Goal: Task Accomplishment & Management: Use online tool/utility

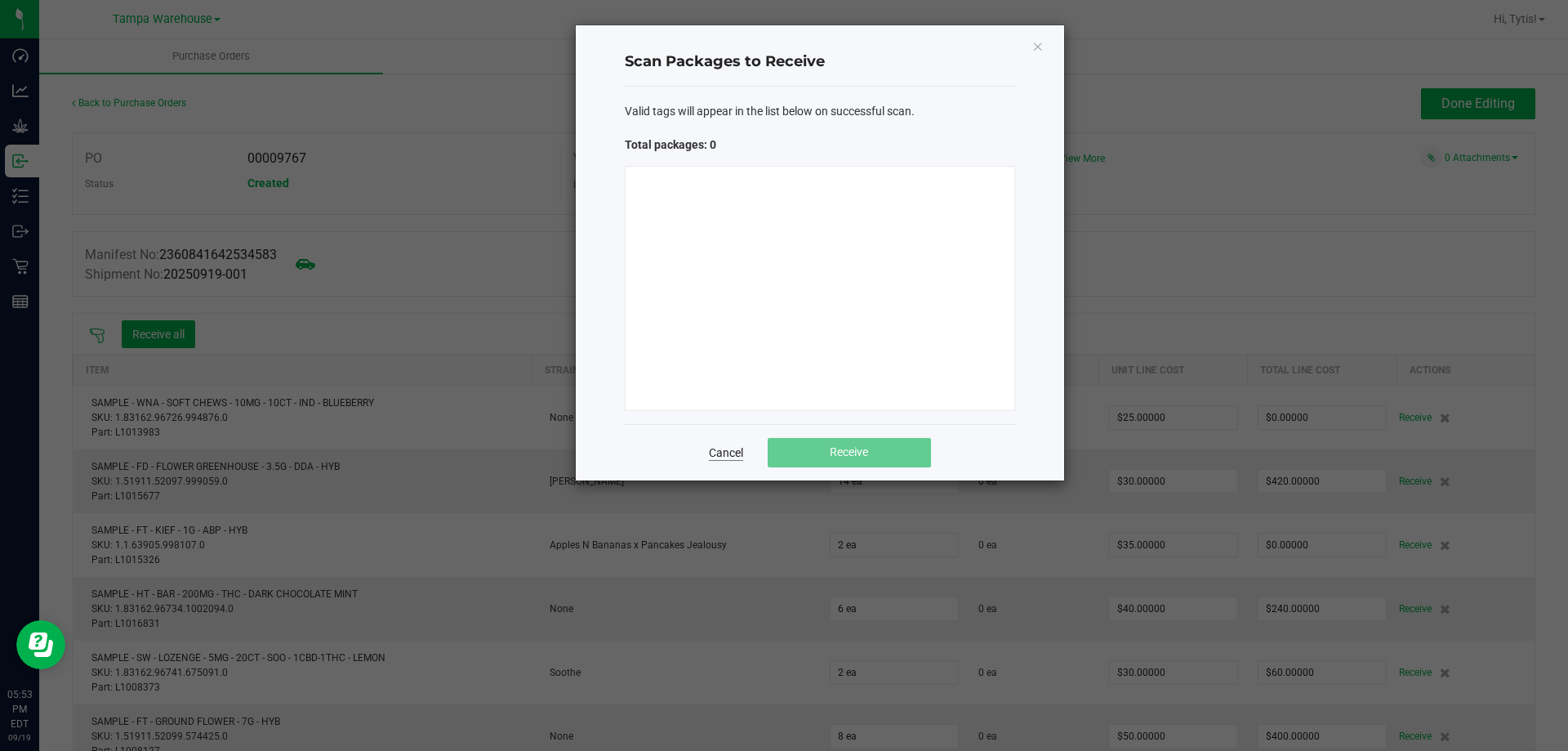
click at [714, 444] on link "Cancel" at bounding box center [725, 453] width 34 height 17
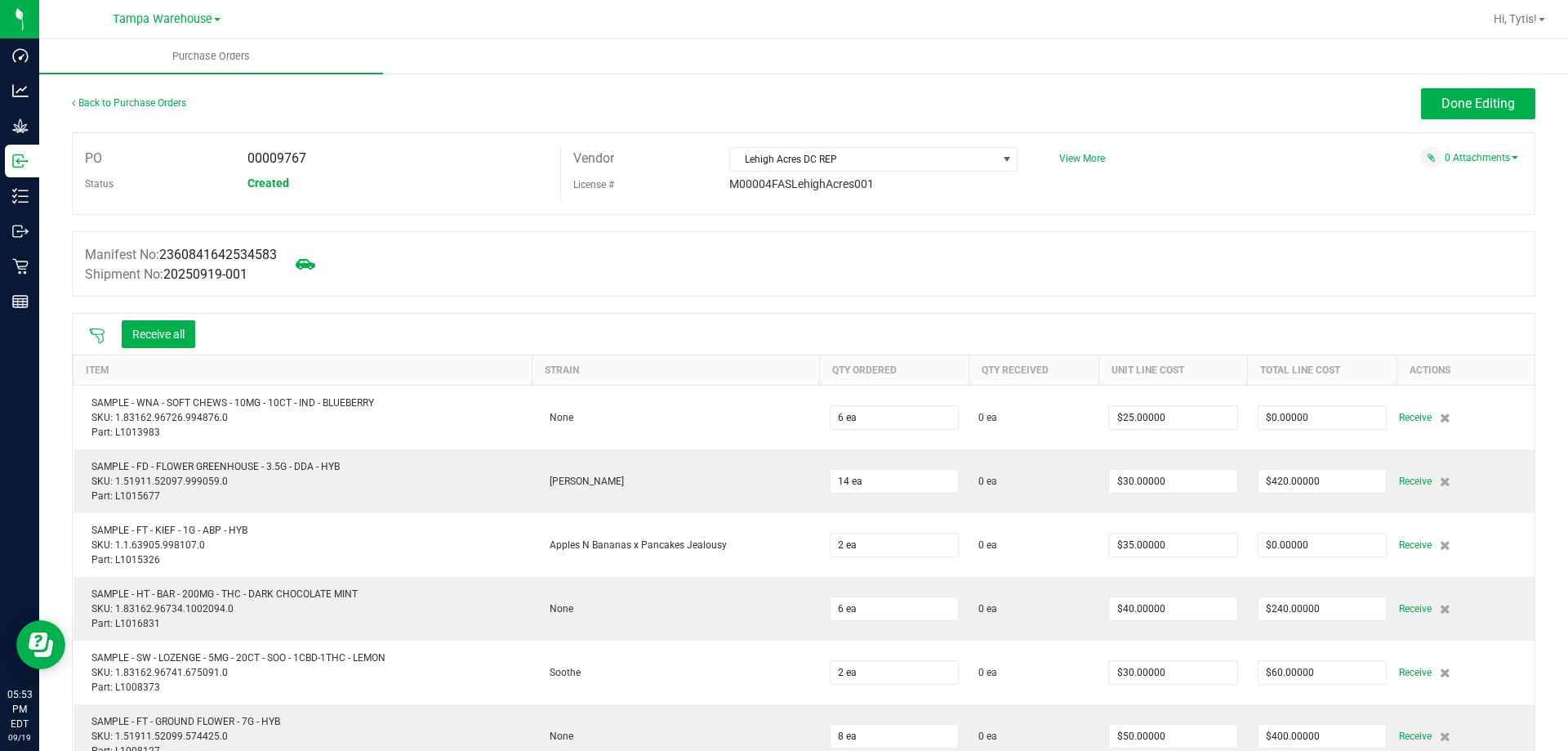
click at [117, 332] on div "Receive all" at bounding box center [158, 334] width 90 height 28
click at [109, 335] on div at bounding box center [97, 334] width 32 height 17
click at [103, 336] on icon at bounding box center [97, 336] width 15 height 15
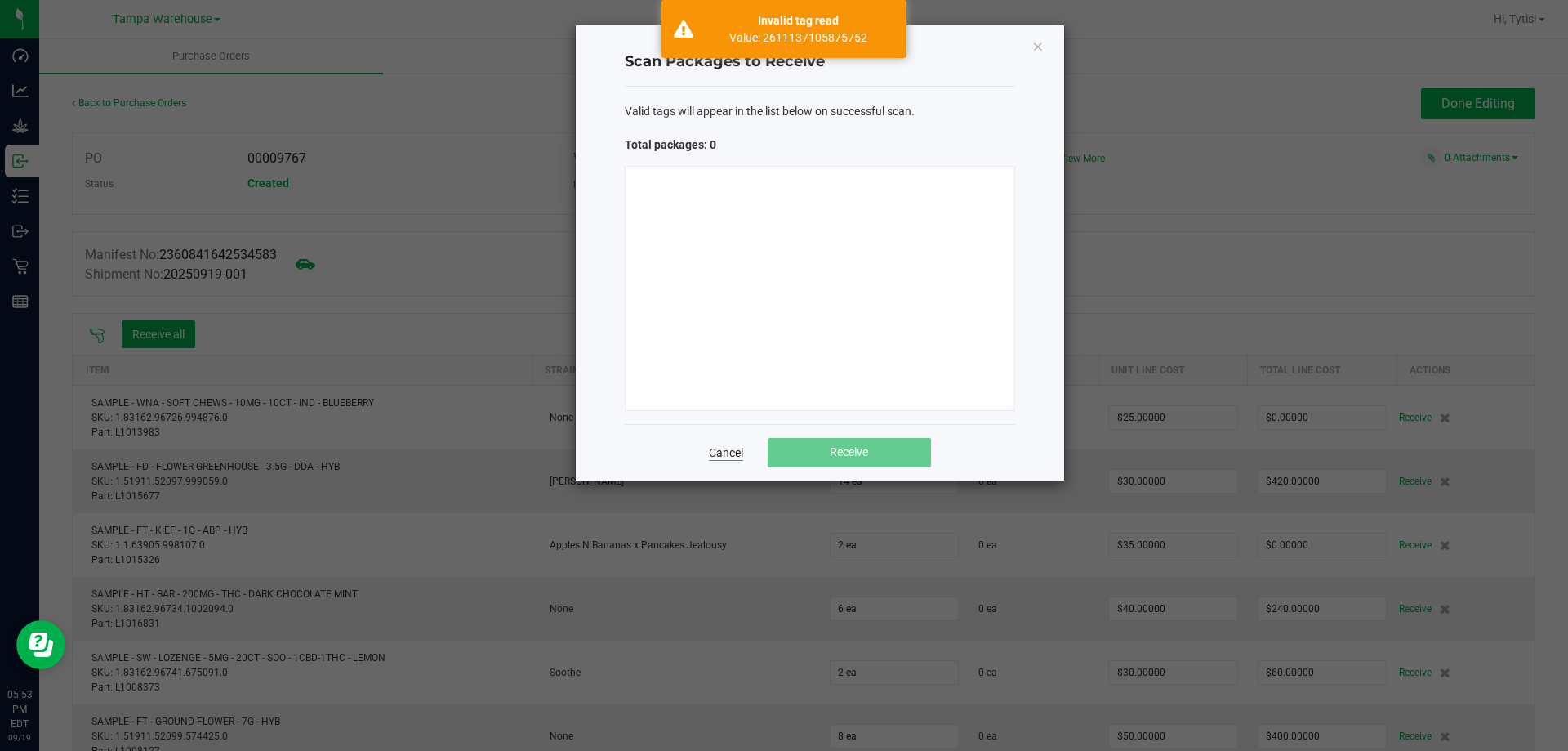
click at [730, 451] on link "Cancel" at bounding box center [725, 453] width 34 height 17
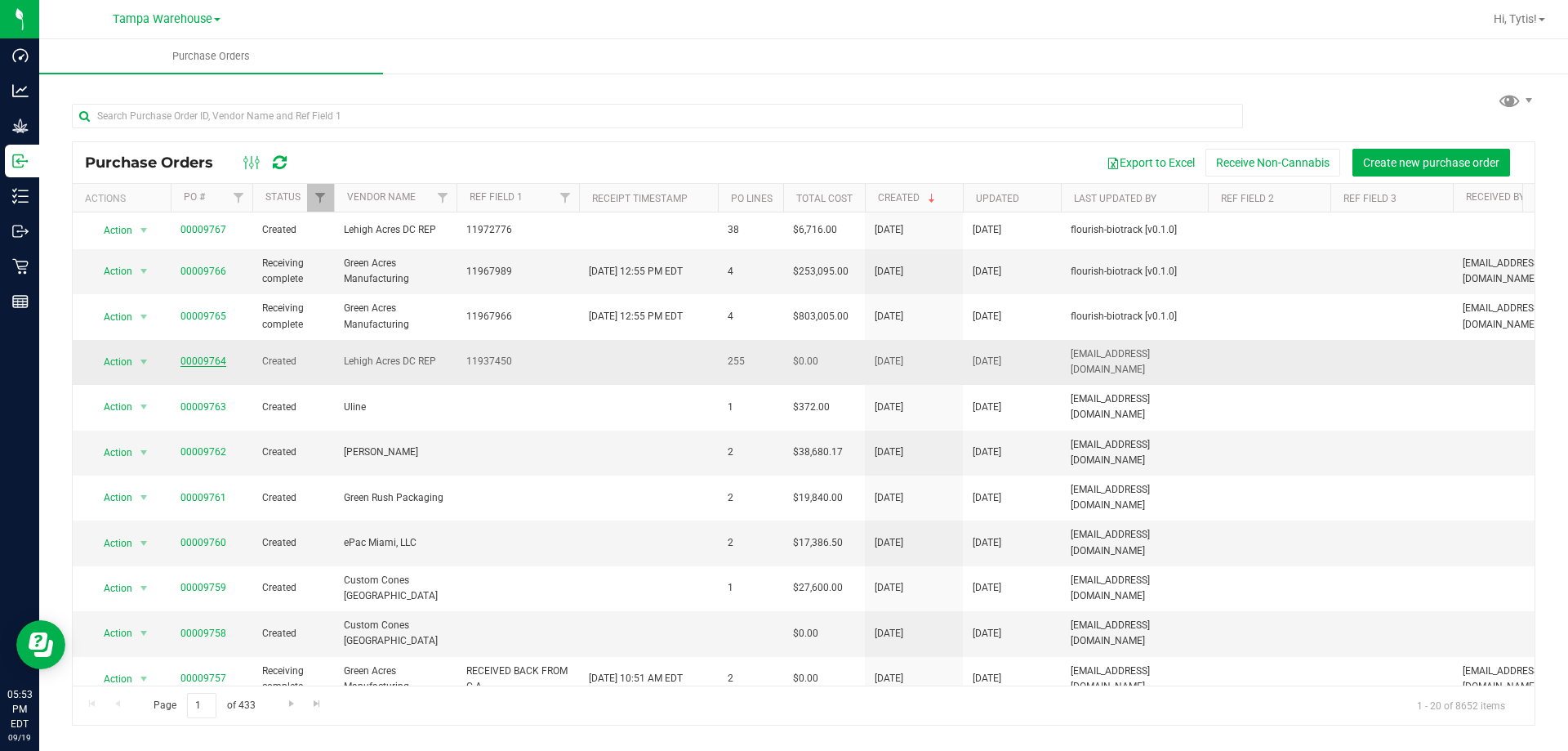
click at [218, 360] on link "00009764" at bounding box center [203, 361] width 46 height 12
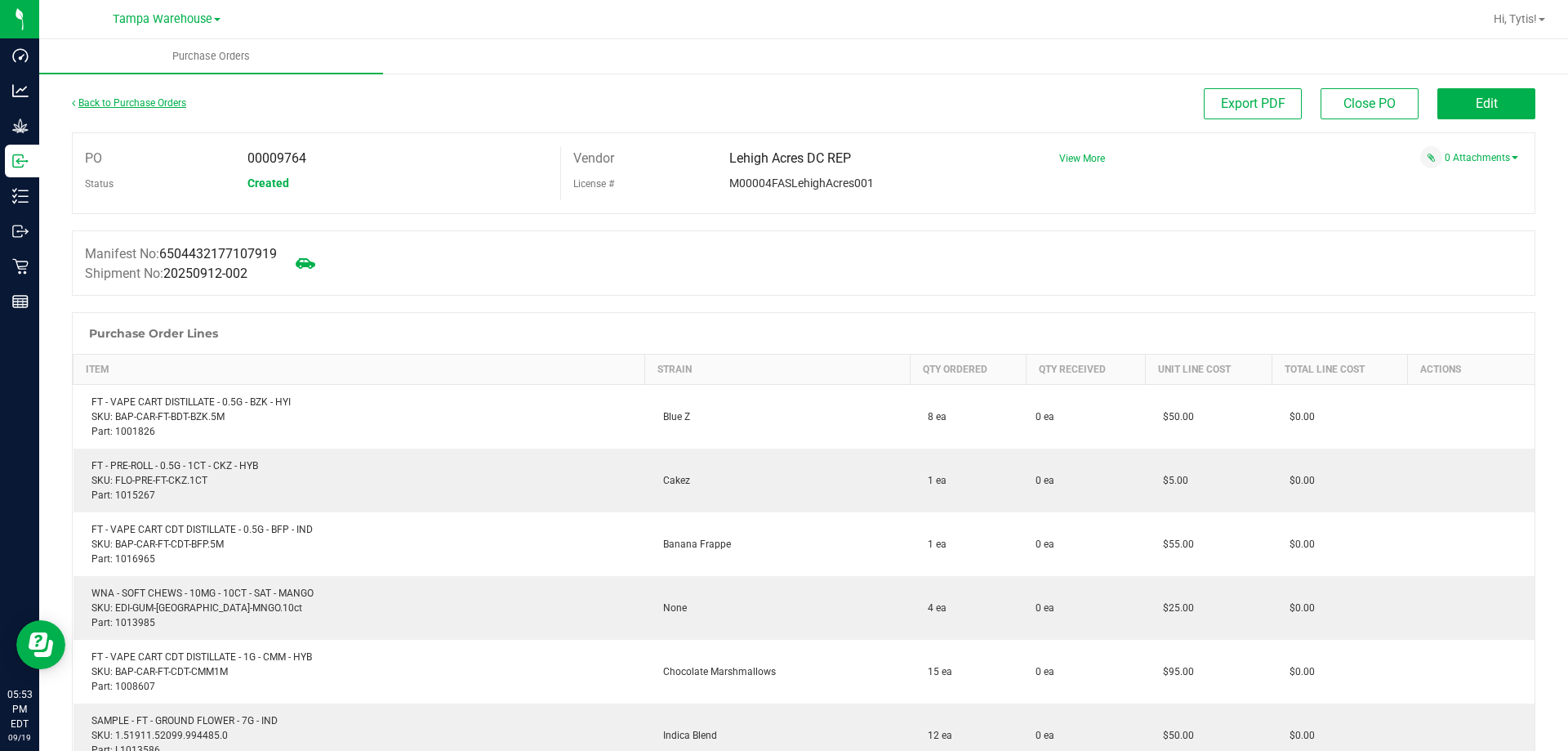
click at [116, 106] on link "Back to Purchase Orders" at bounding box center [129, 103] width 114 height 12
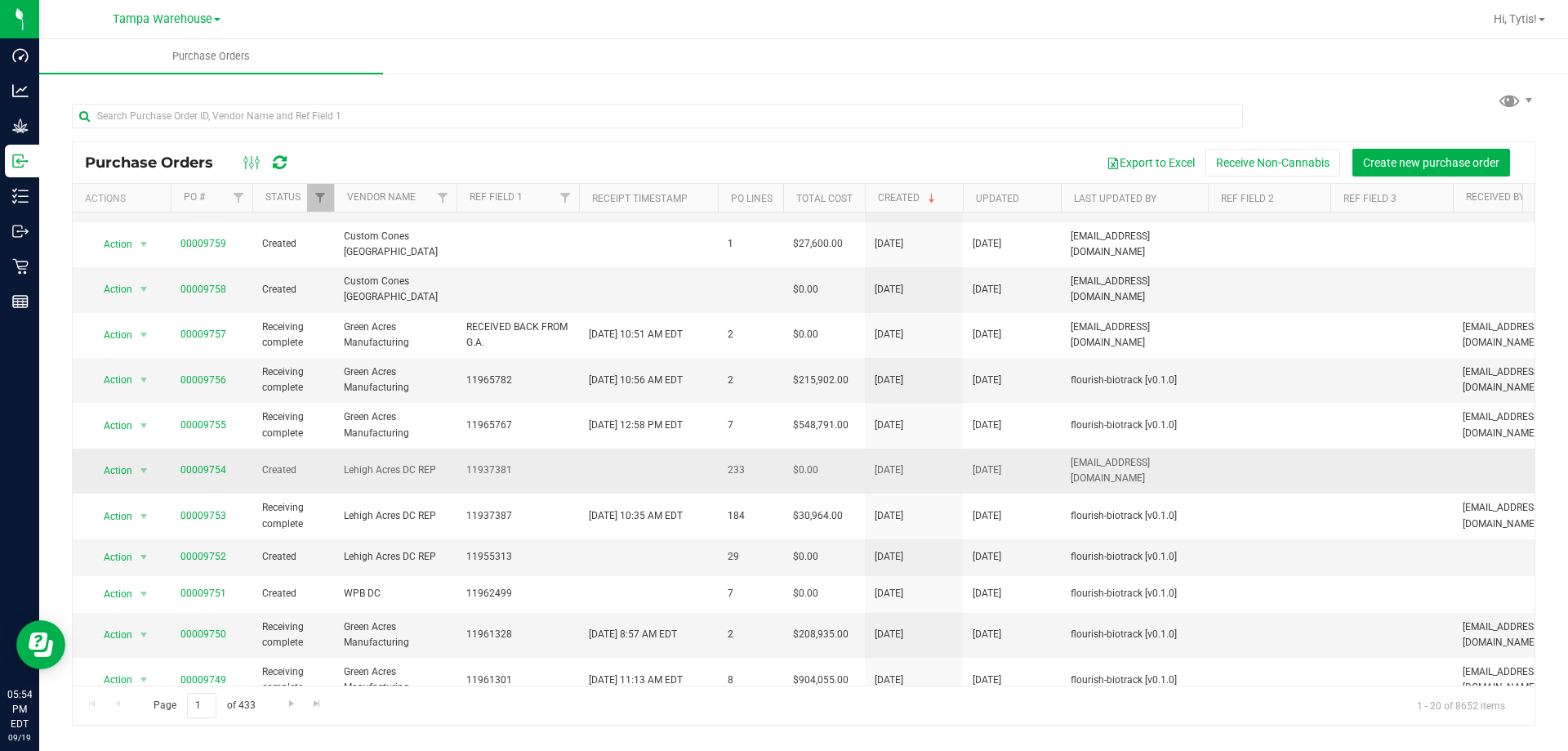
scroll to position [351, 0]
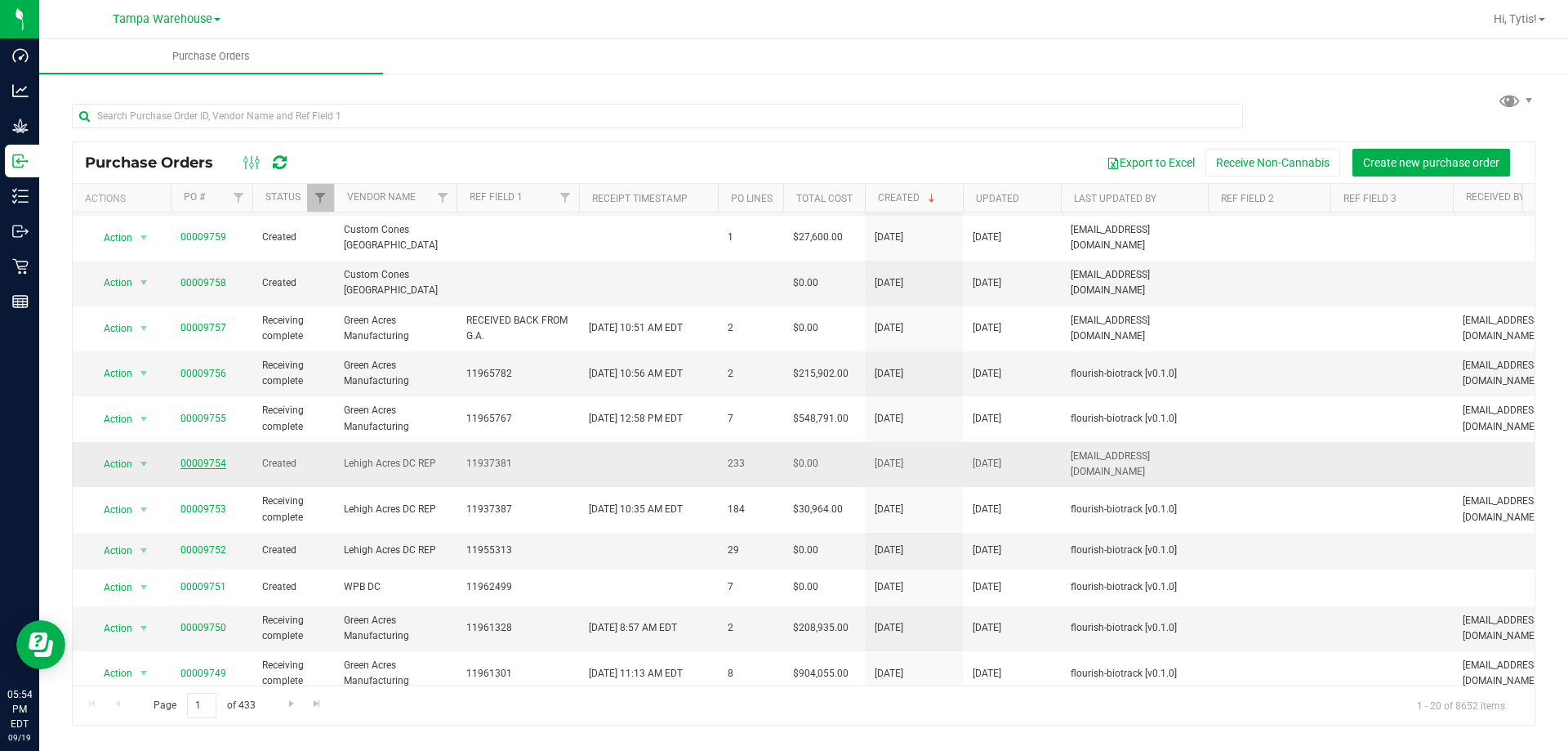
click at [201, 458] on link "00009754" at bounding box center [203, 463] width 46 height 12
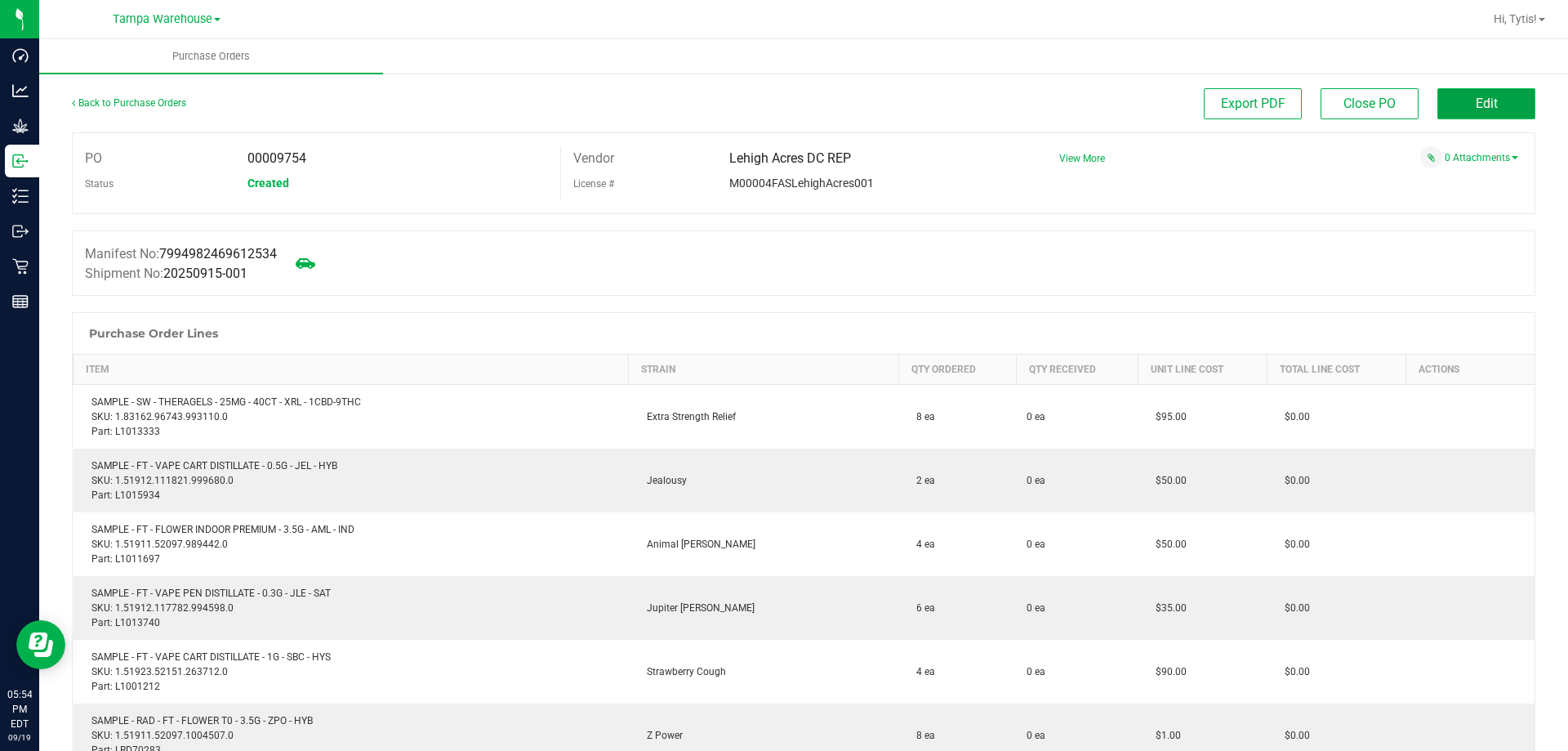
click at [1443, 90] on button "Edit" at bounding box center [1486, 103] width 98 height 31
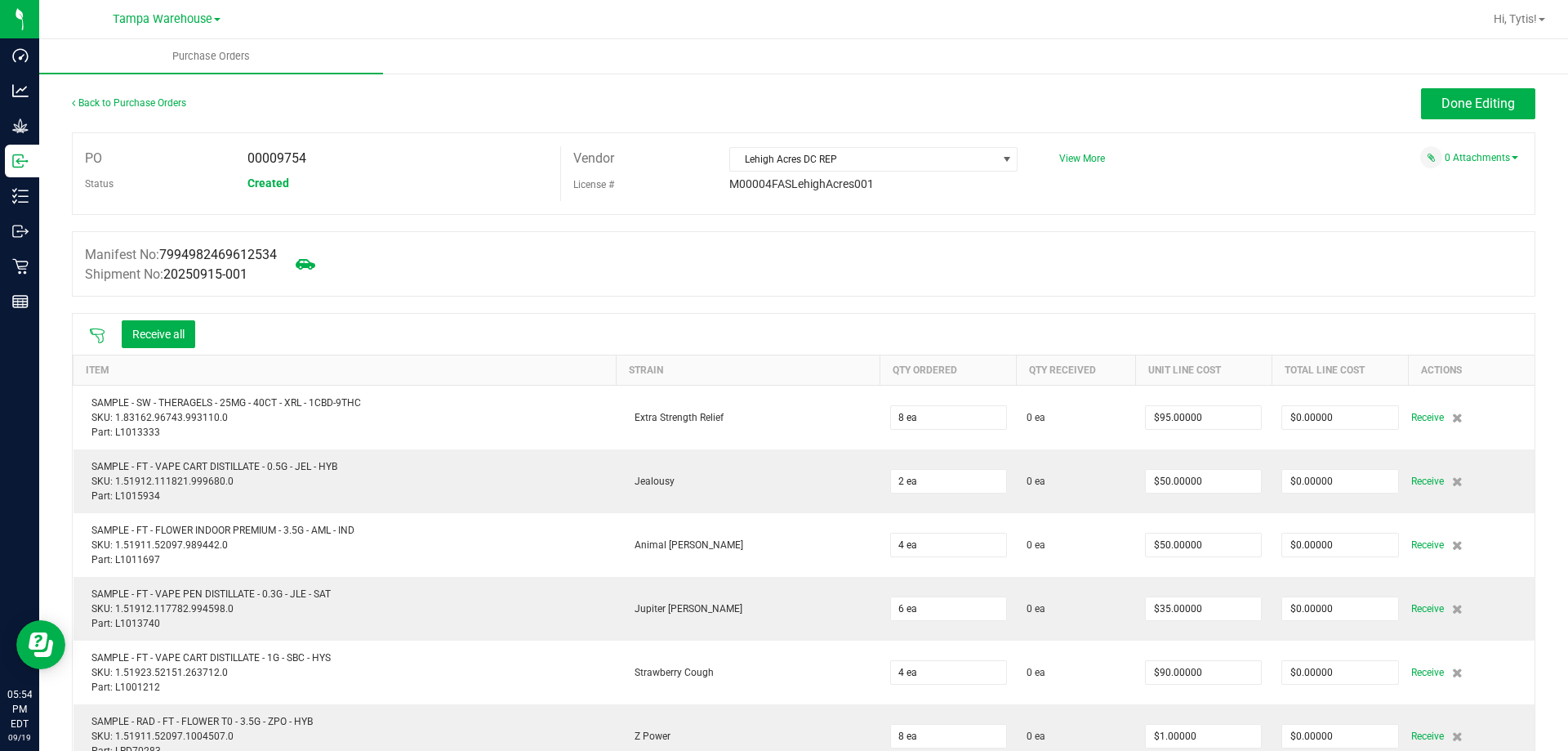
click at [101, 335] on icon at bounding box center [97, 336] width 17 height 17
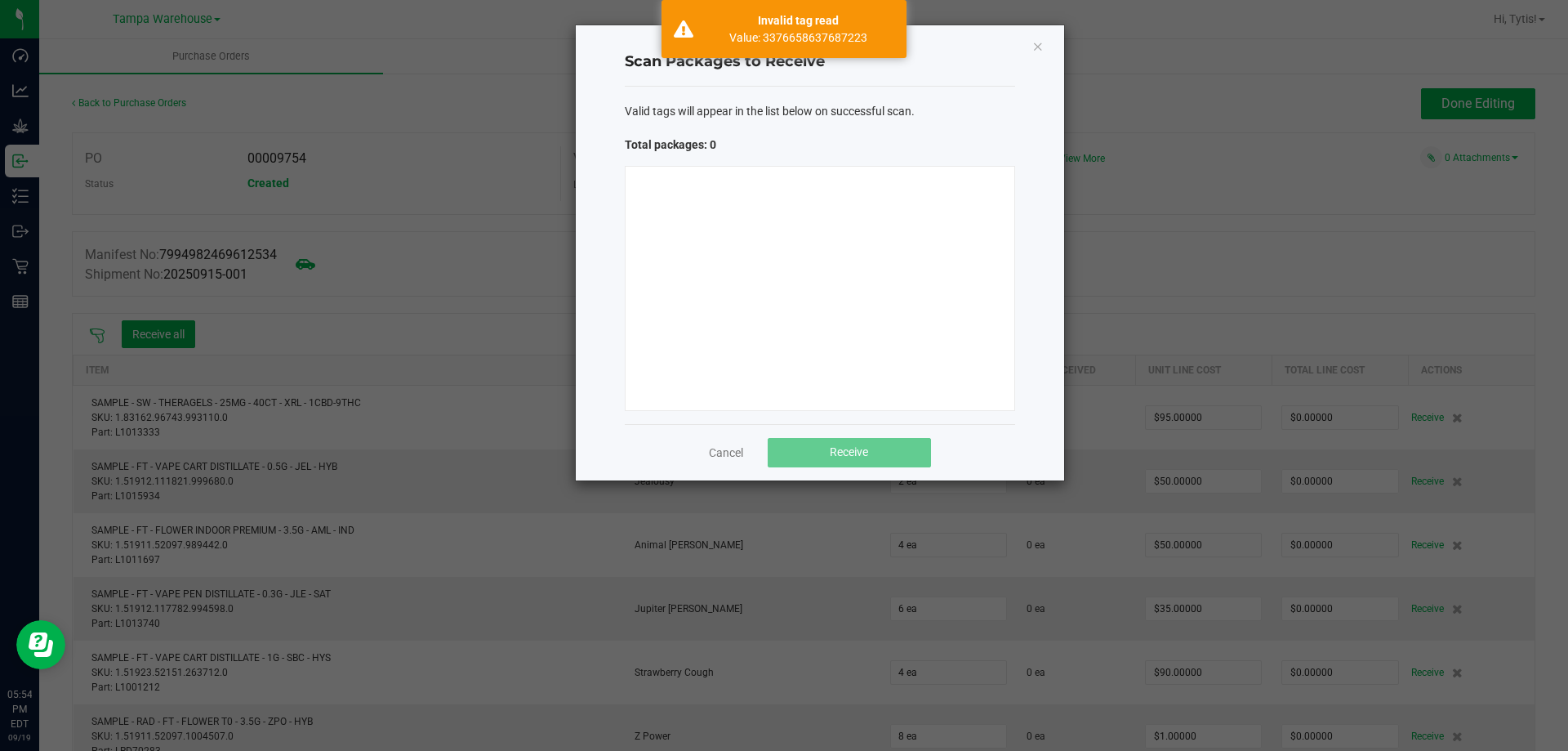
click at [727, 462] on div "Cancel Receive" at bounding box center [820, 452] width 390 height 56
click at [714, 448] on link "Cancel" at bounding box center [725, 453] width 34 height 17
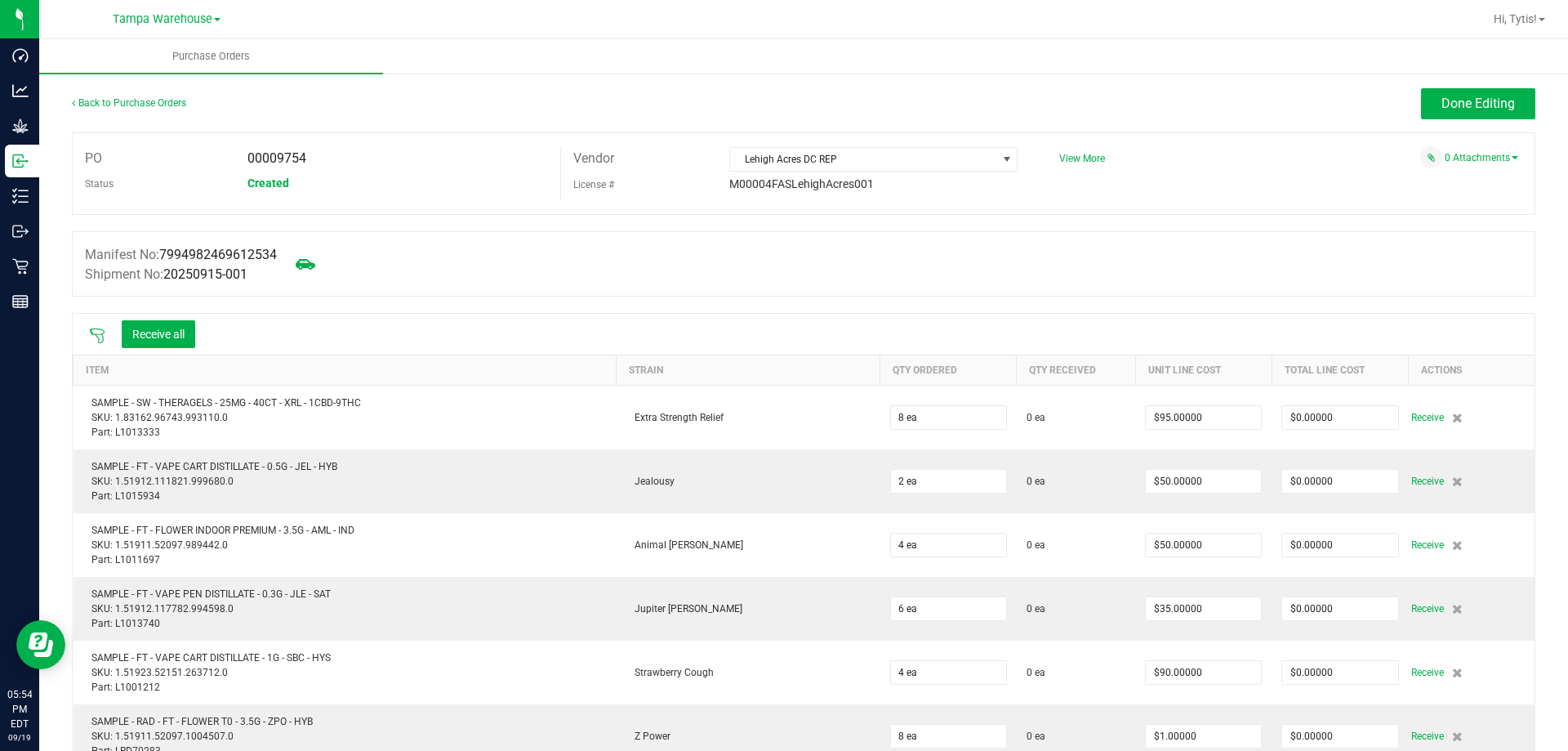
click at [116, 94] on div "Back to Purchase Orders" at bounding box center [254, 102] width 365 height 29
click at [125, 103] on link "Back to Purchase Orders" at bounding box center [129, 103] width 114 height 12
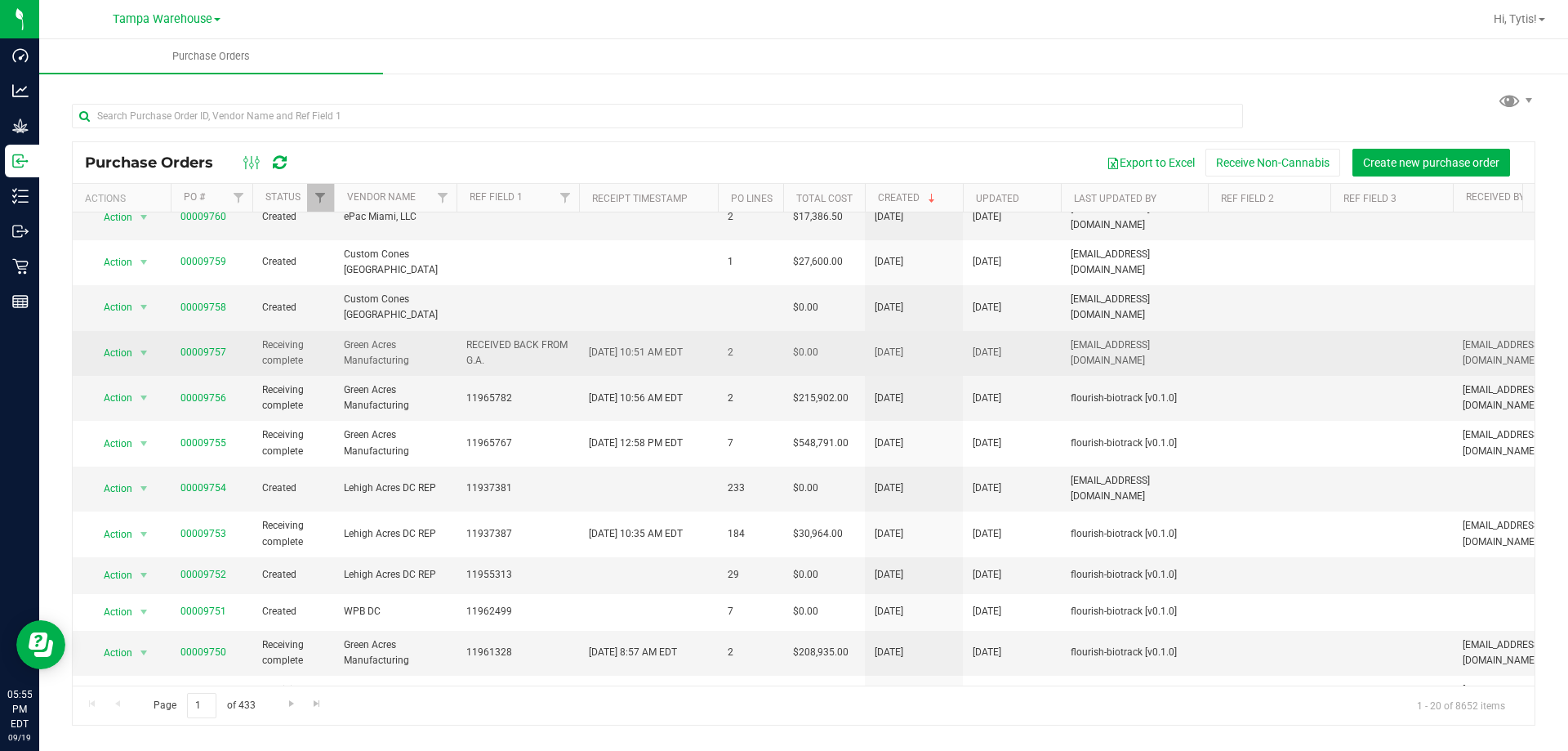
scroll to position [351, 0]
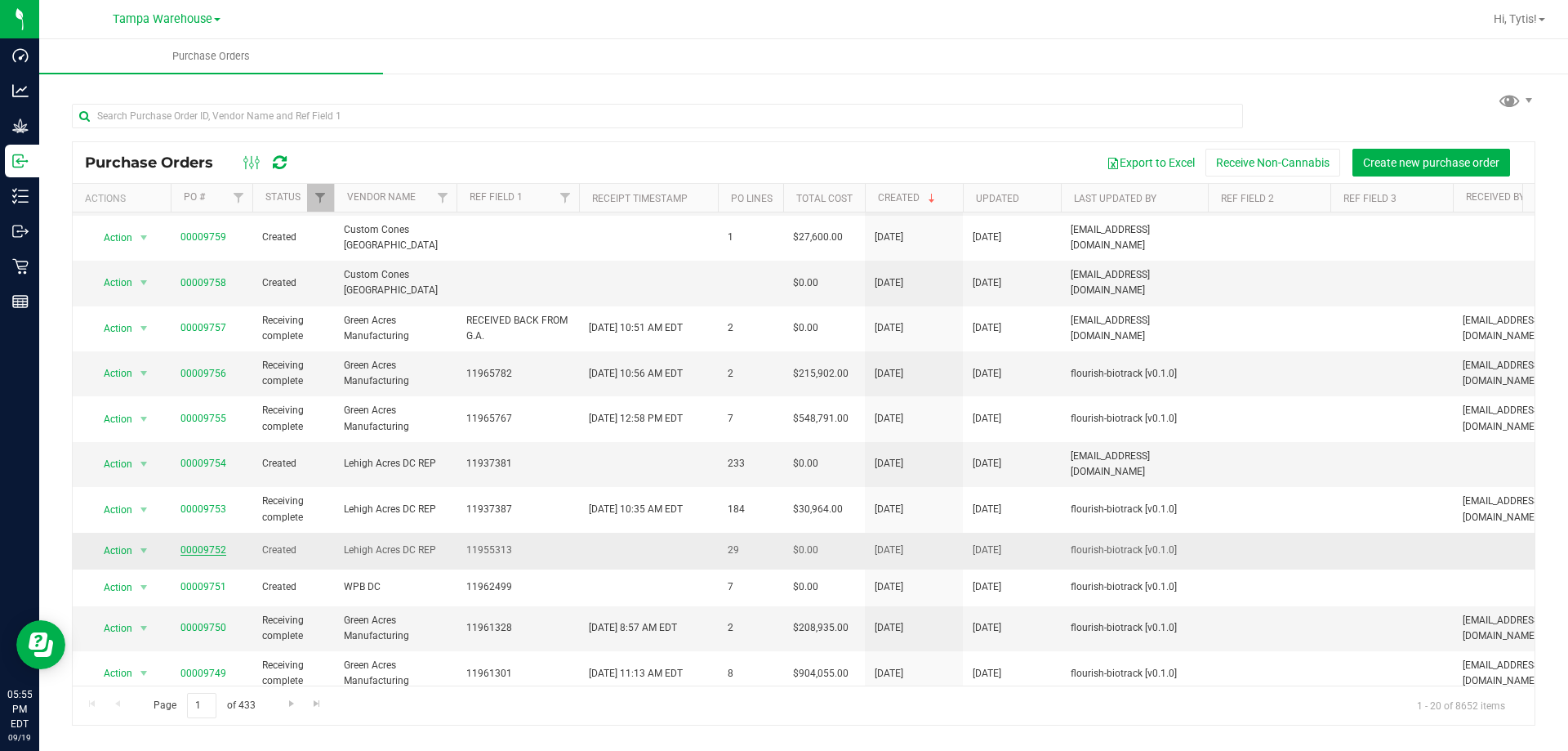
click at [202, 544] on link "00009752" at bounding box center [203, 550] width 46 height 12
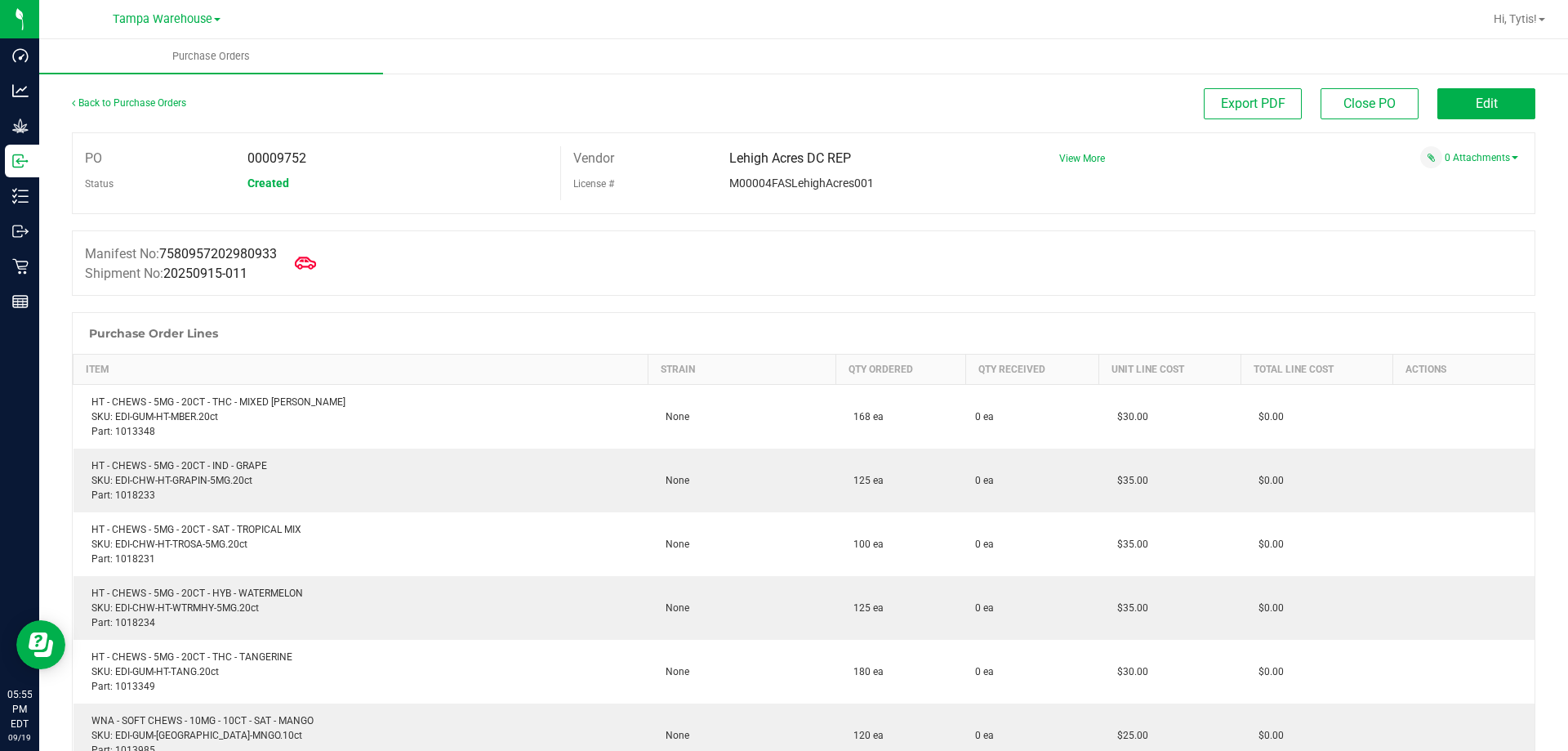
click at [316, 259] on icon at bounding box center [306, 263] width 22 height 22
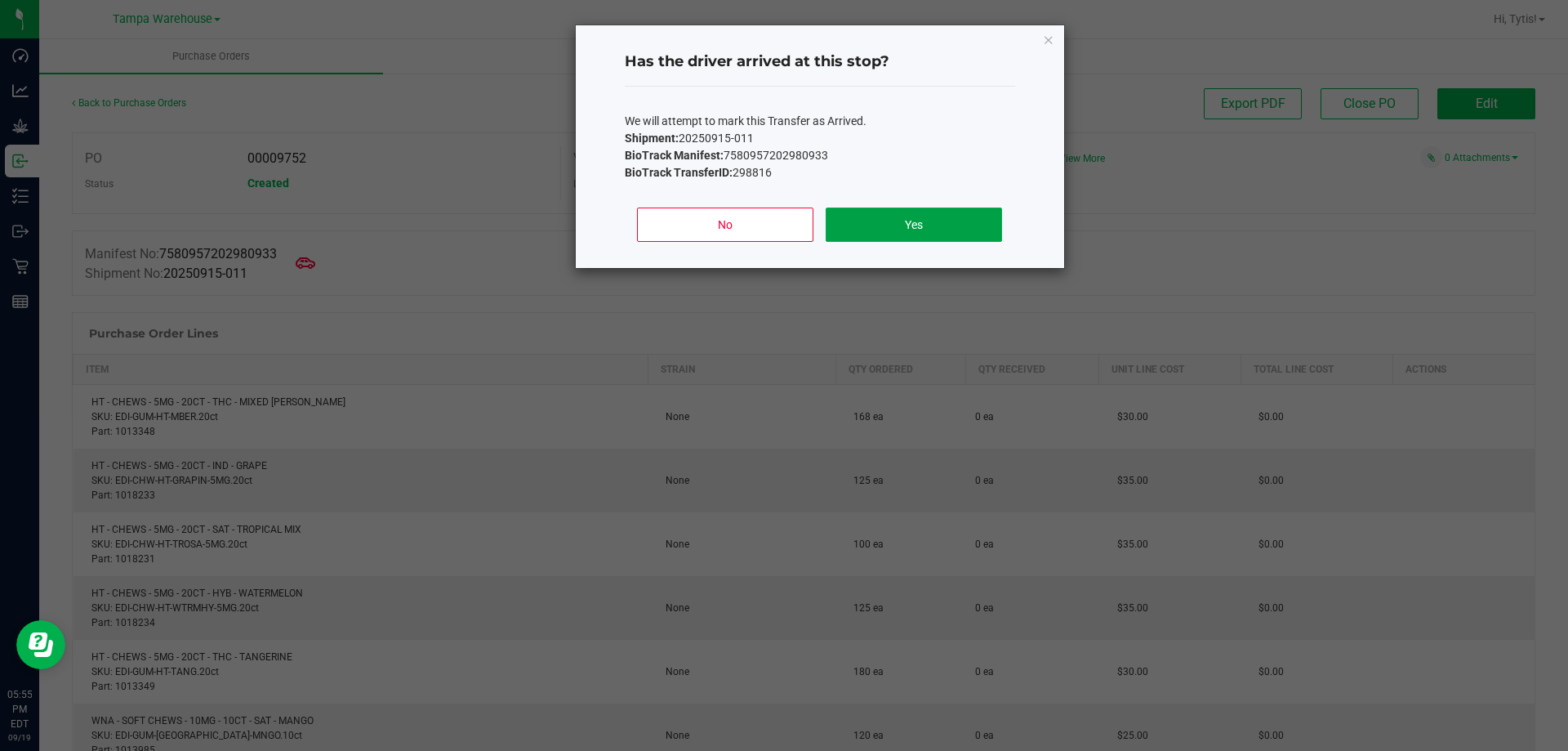
click at [951, 207] on button "Yes" at bounding box center [913, 224] width 176 height 34
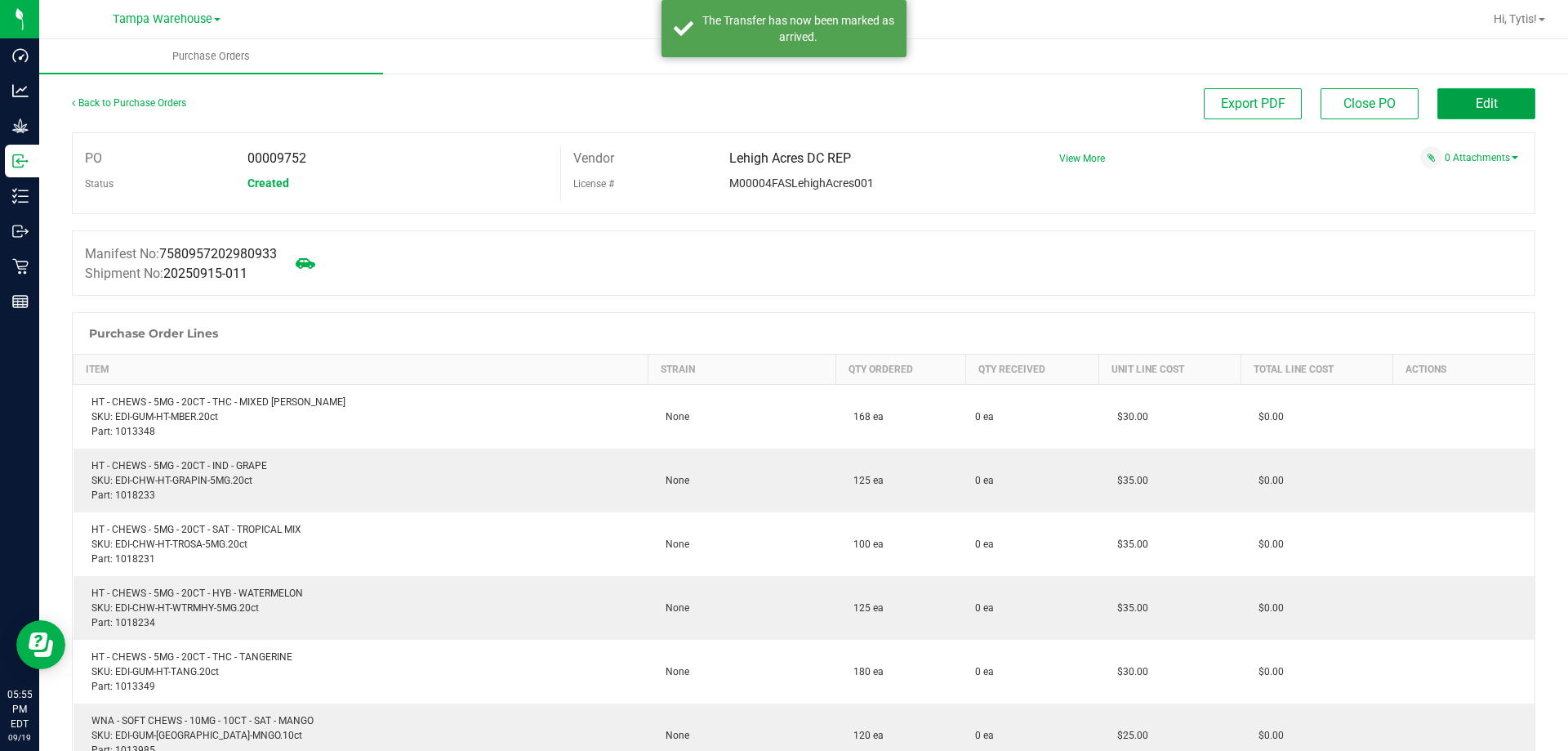
click at [1445, 93] on button "Edit" at bounding box center [1486, 103] width 98 height 31
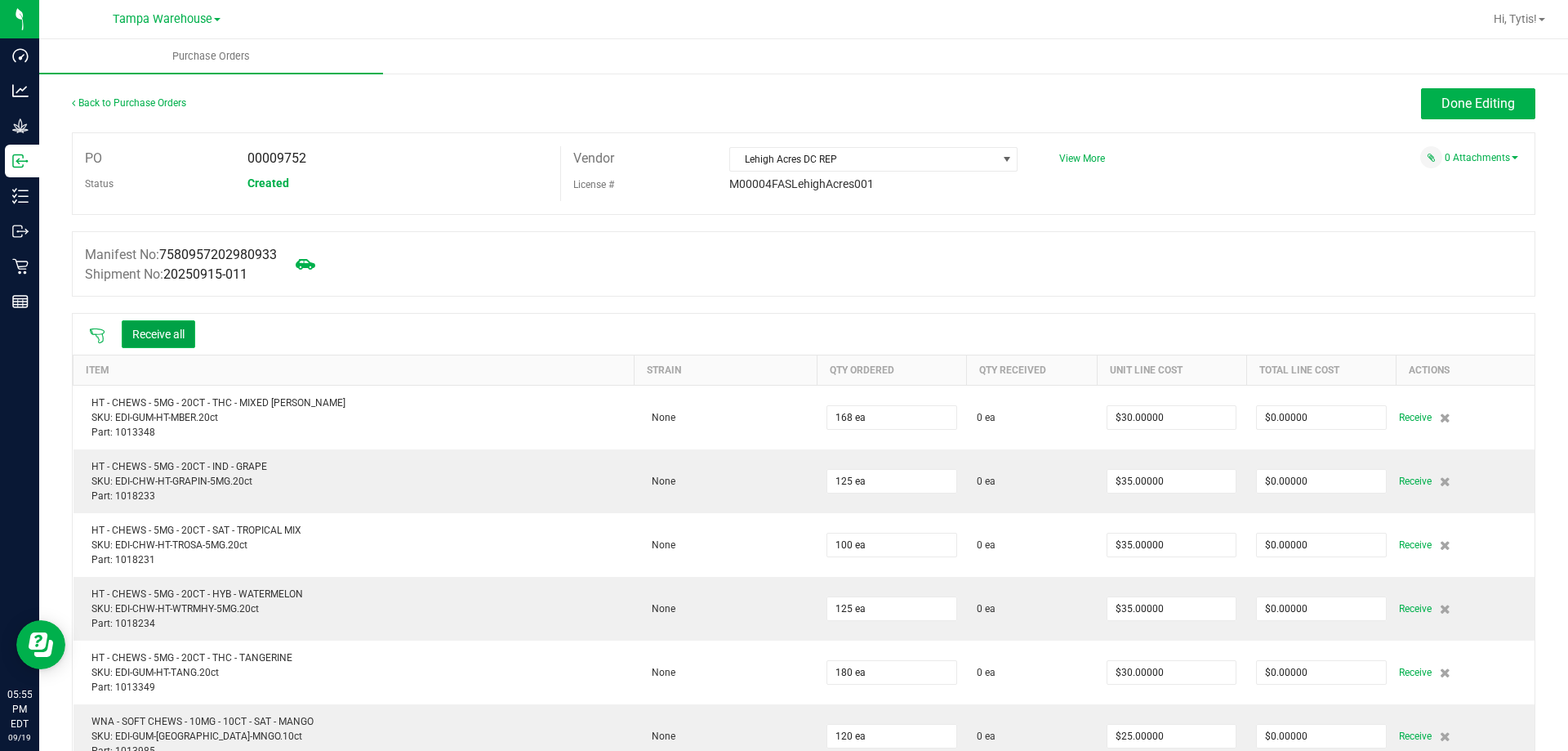
click at [178, 333] on button "Receive all" at bounding box center [158, 334] width 74 height 28
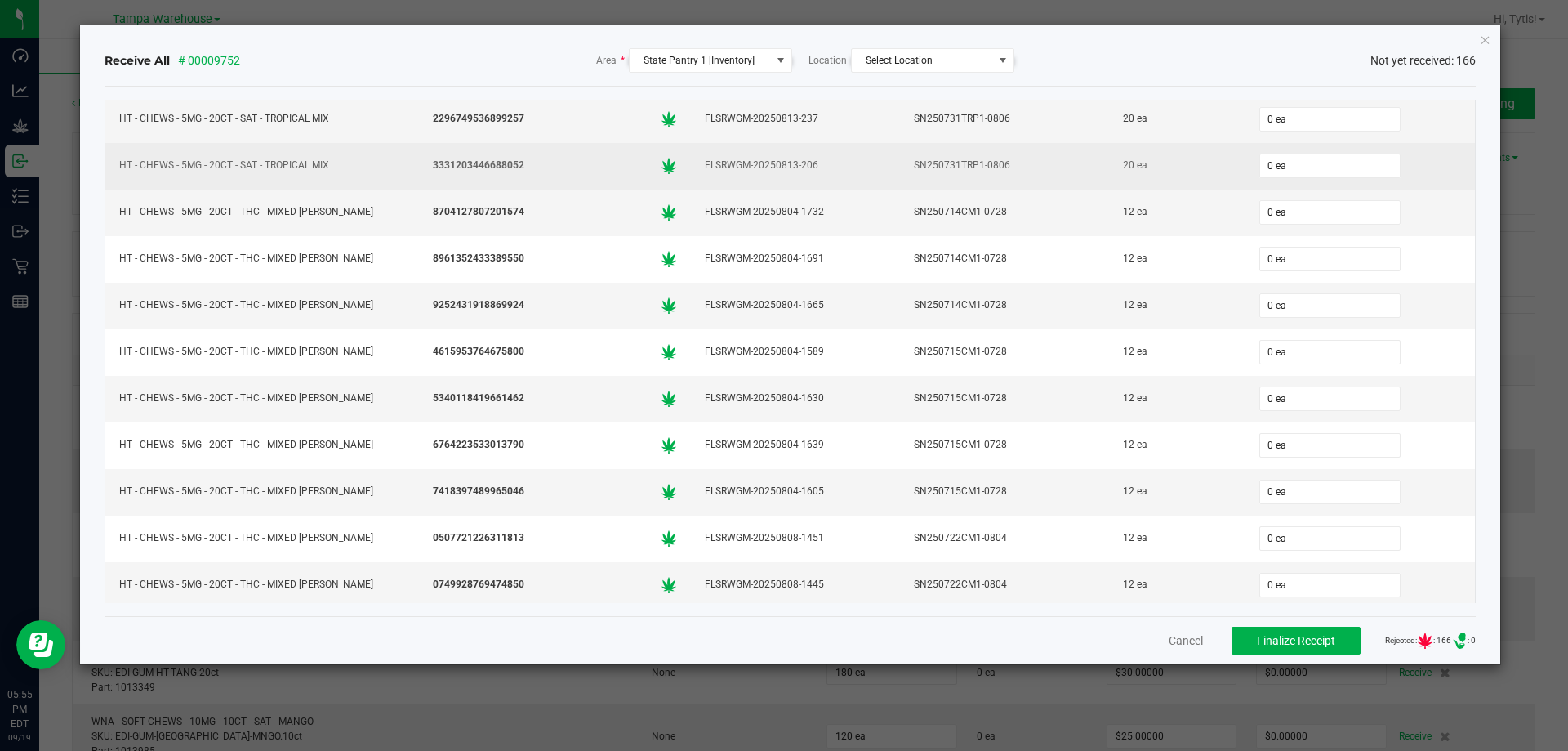
scroll to position [3022, 0]
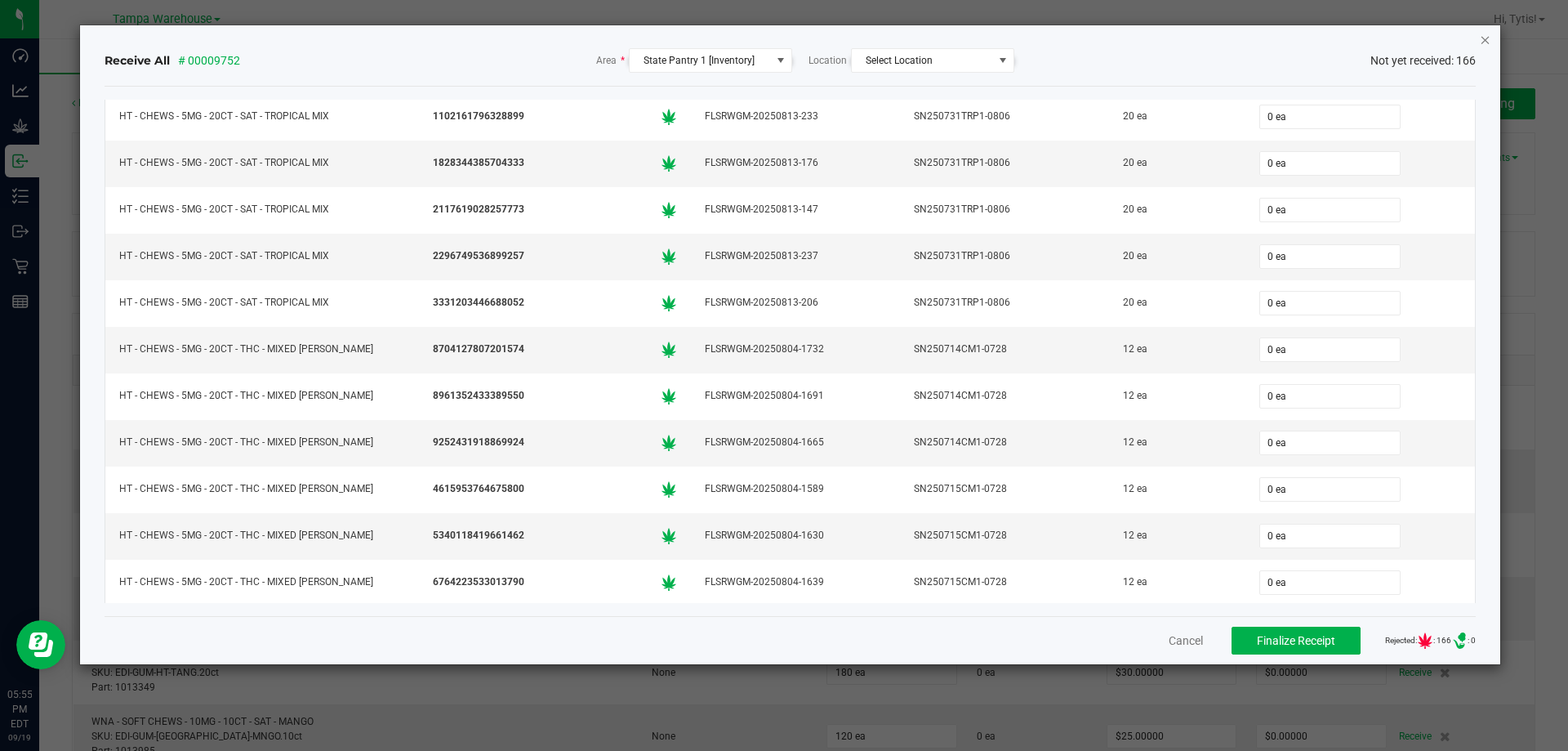
click at [1482, 40] on icon "Close" at bounding box center [1485, 39] width 12 height 20
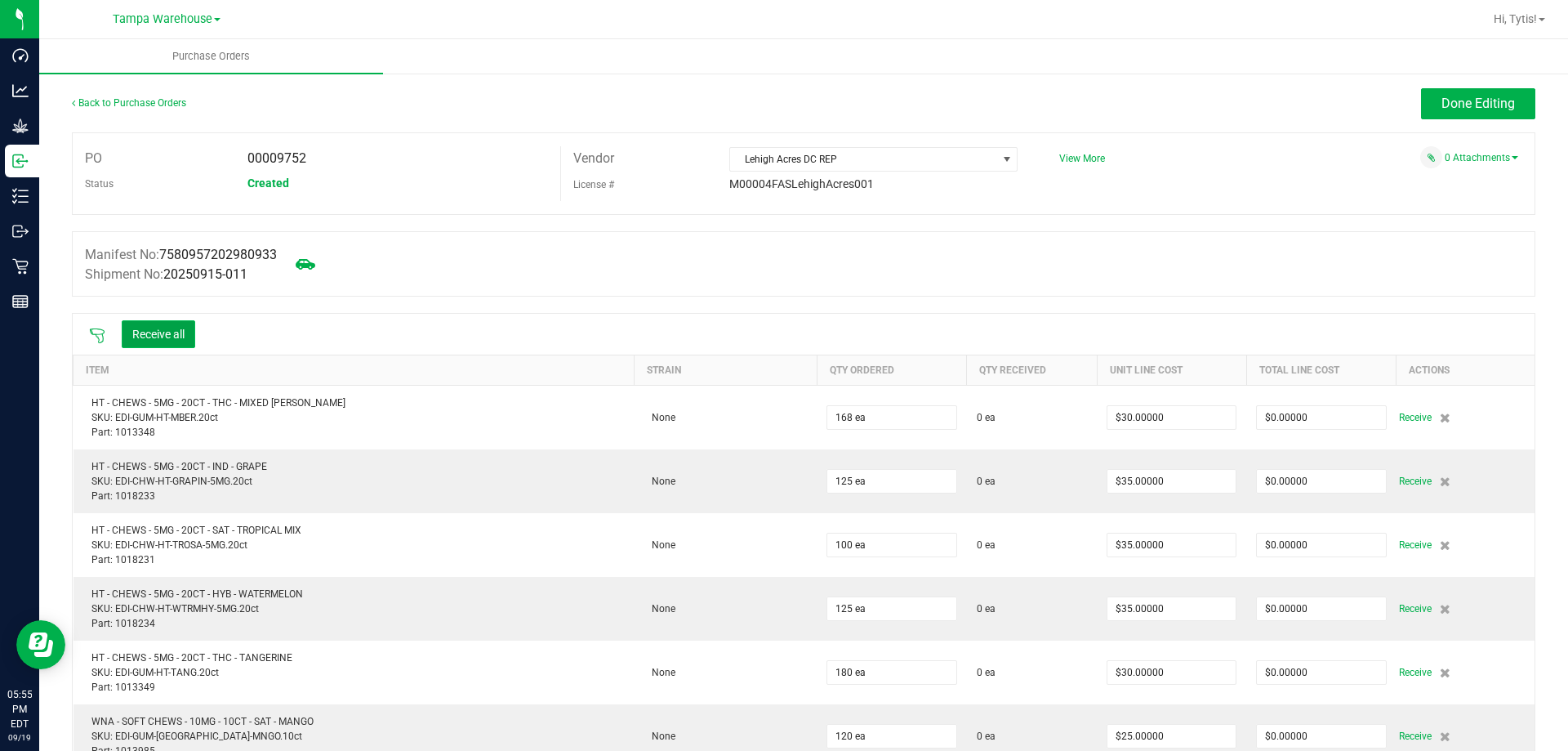
click at [157, 325] on button "Receive all" at bounding box center [158, 334] width 74 height 28
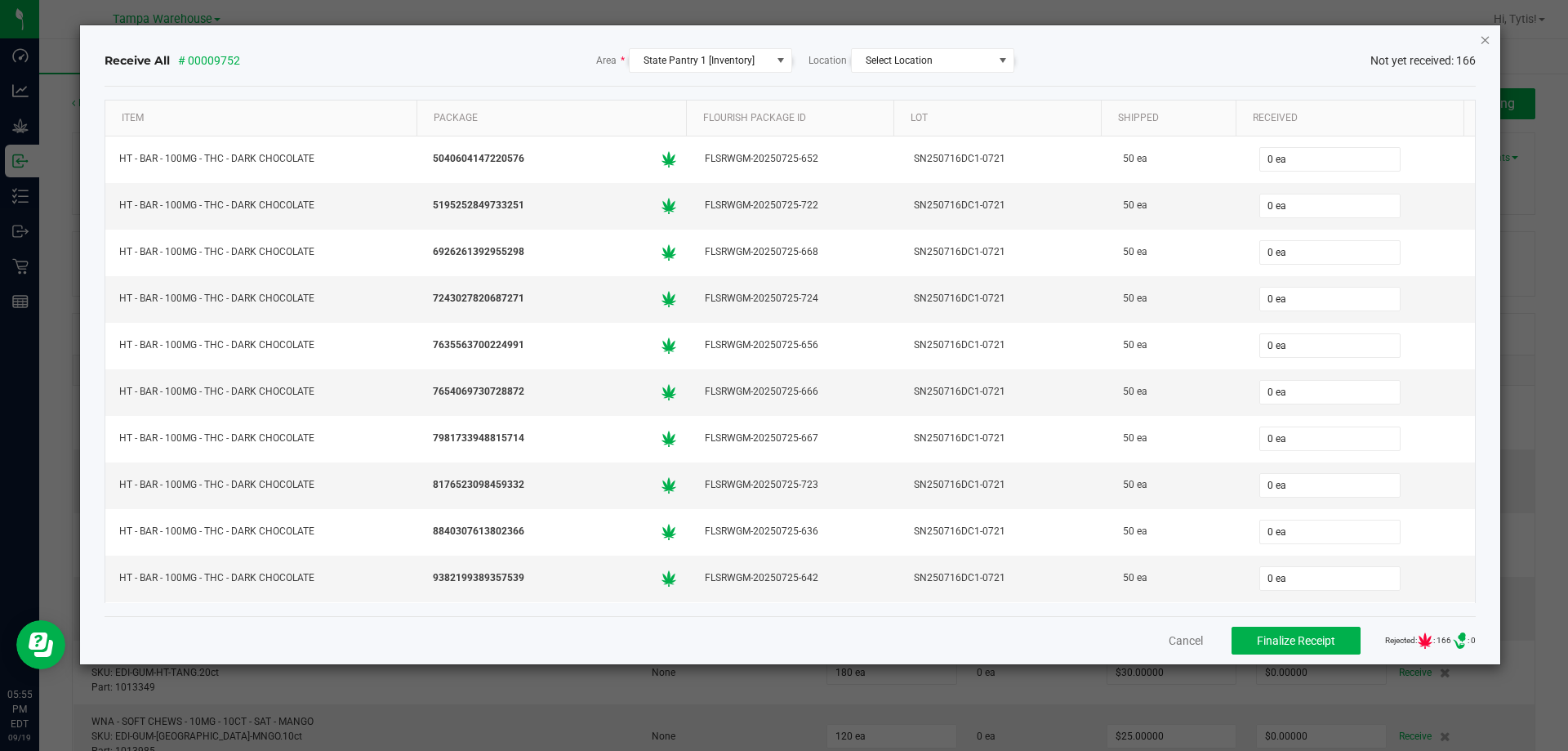
click at [1483, 32] on icon "Close" at bounding box center [1485, 39] width 12 height 20
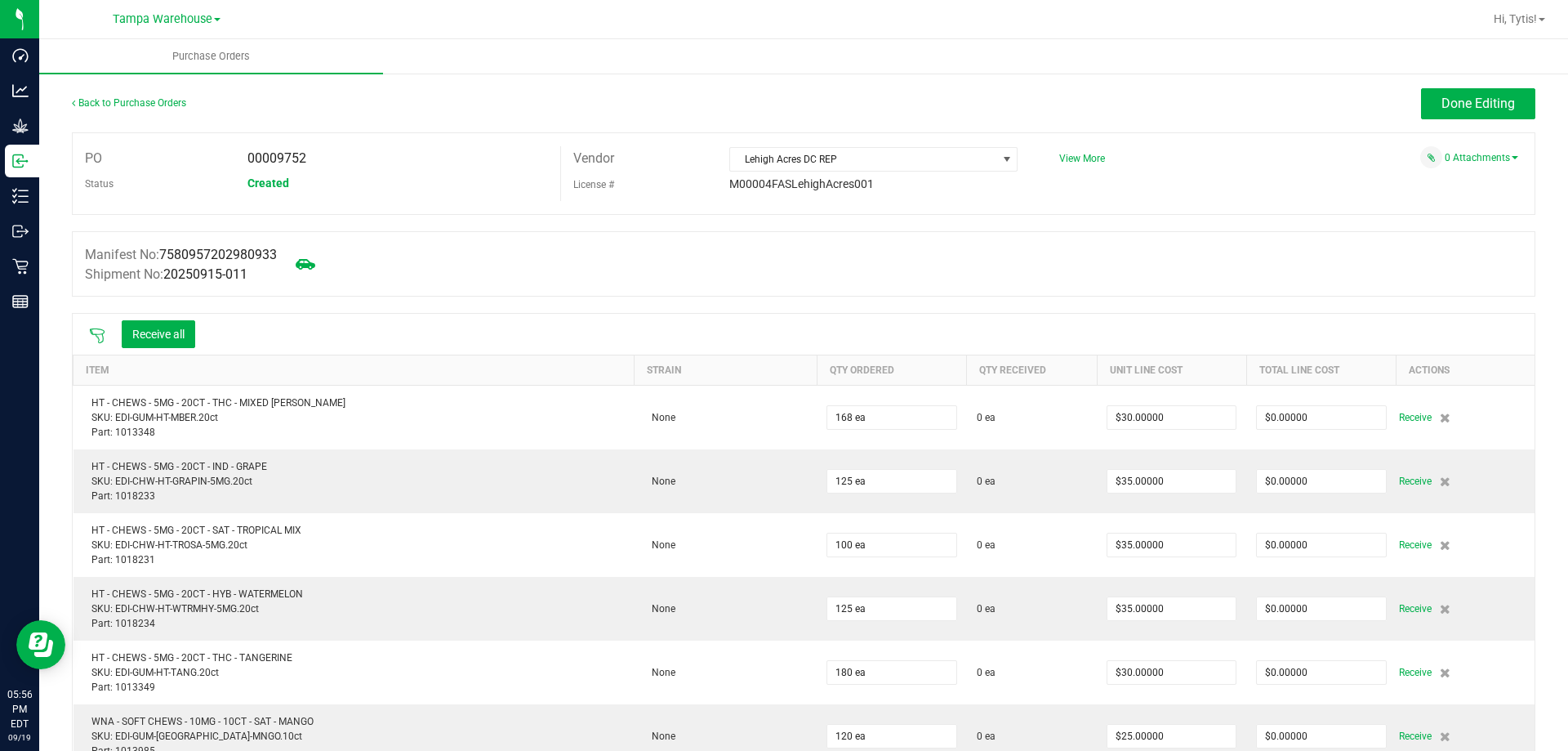
click at [103, 328] on icon at bounding box center [97, 336] width 17 height 17
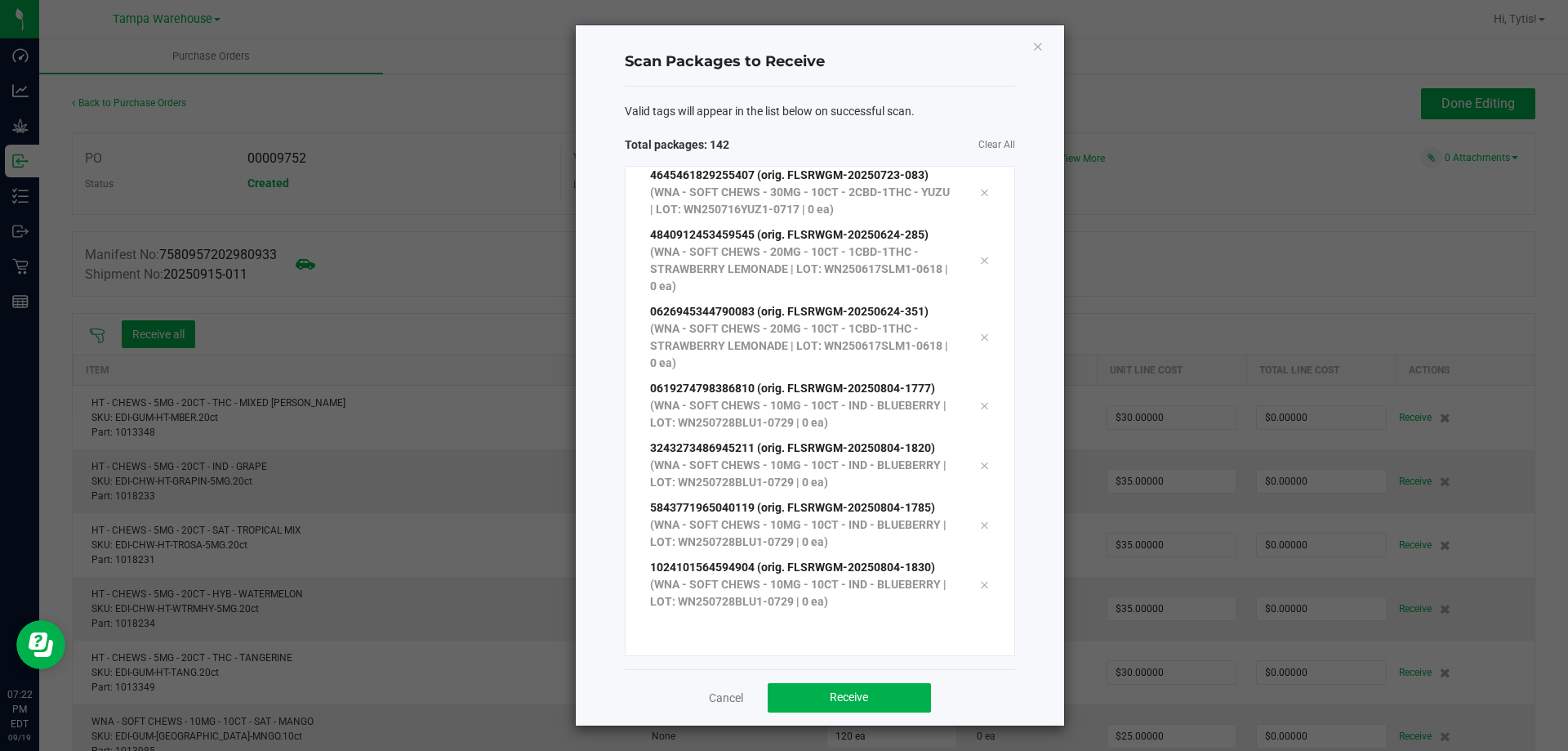
scroll to position [8277, 0]
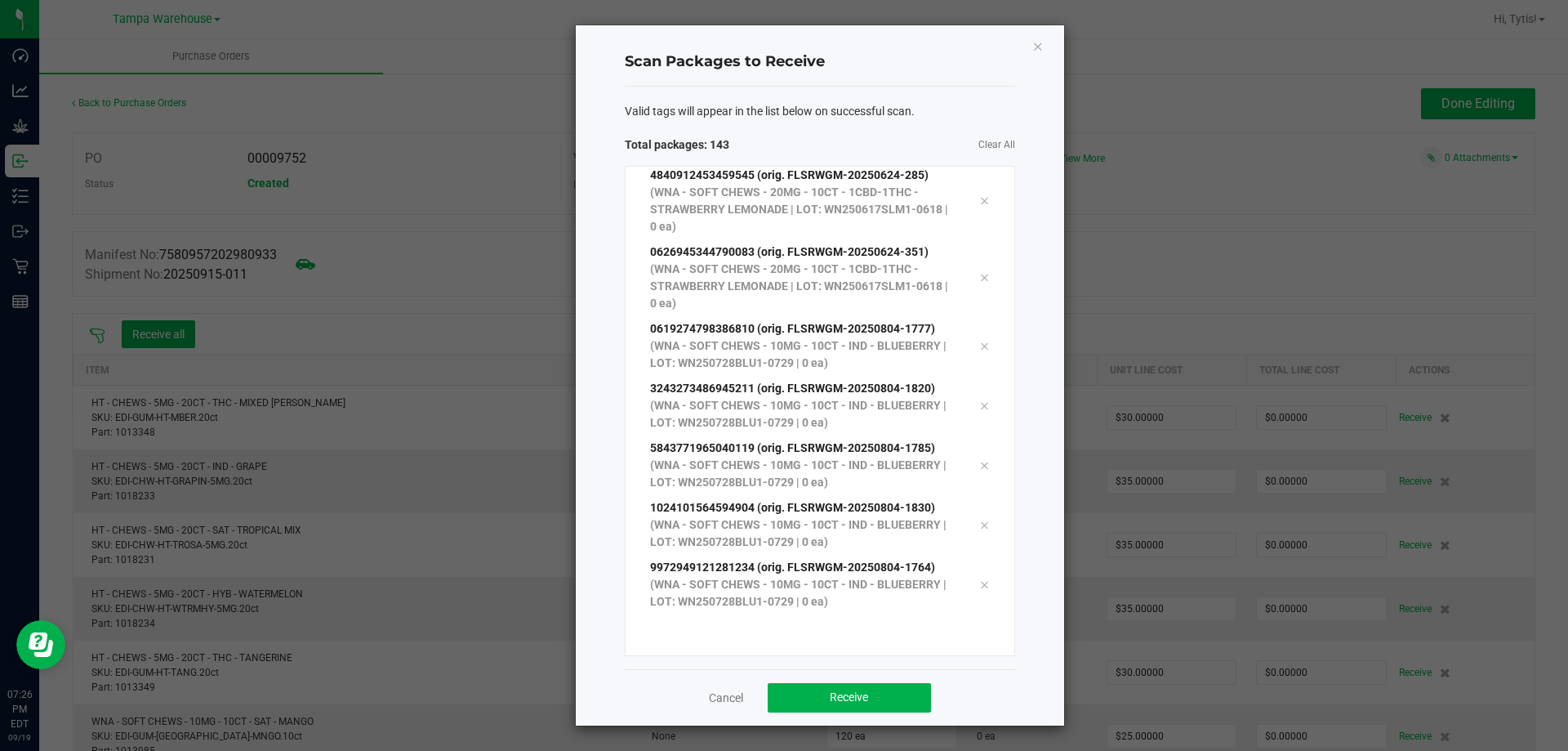
click at [949, 70] on h4 "Scan Packages to Receive" at bounding box center [820, 62] width 390 height 22
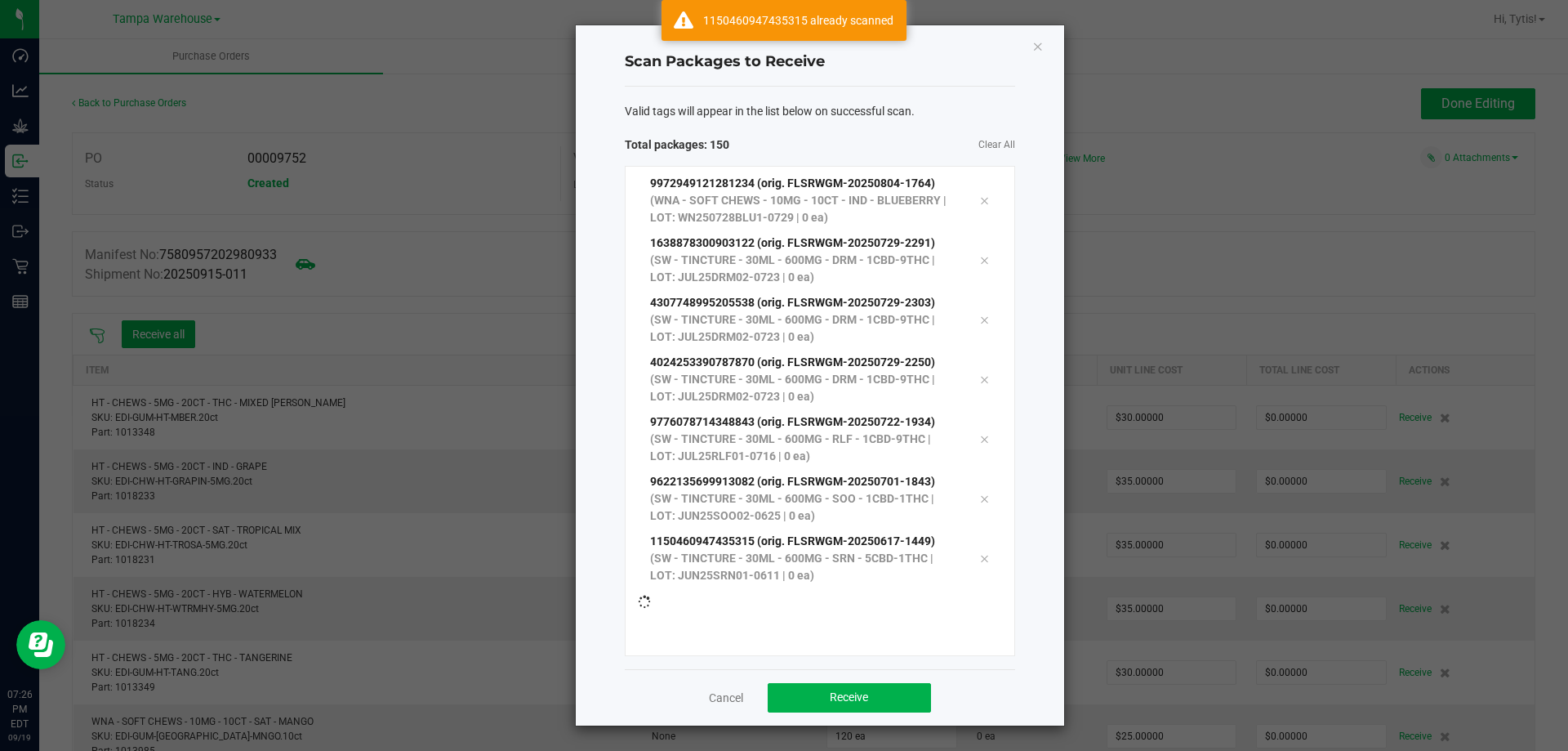
scroll to position [8694, 0]
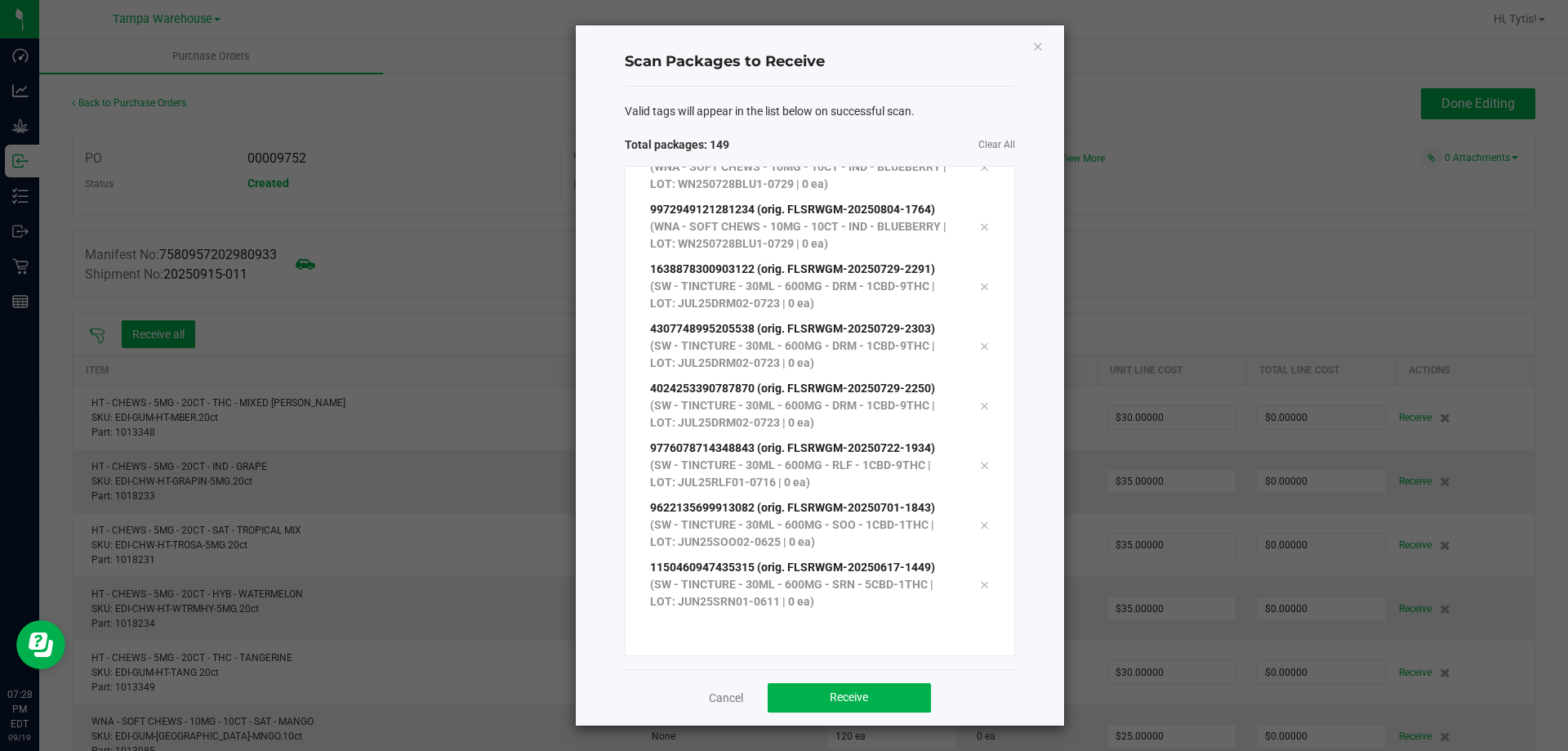
click at [869, 126] on div "Valid tags will appear in the list below on successful scan. Total packages: 14…" at bounding box center [820, 377] width 390 height 583
click at [820, 33] on div "Scan Packages to Receive Valid tags will appear in the list below on successful…" at bounding box center [820, 376] width 488 height 700
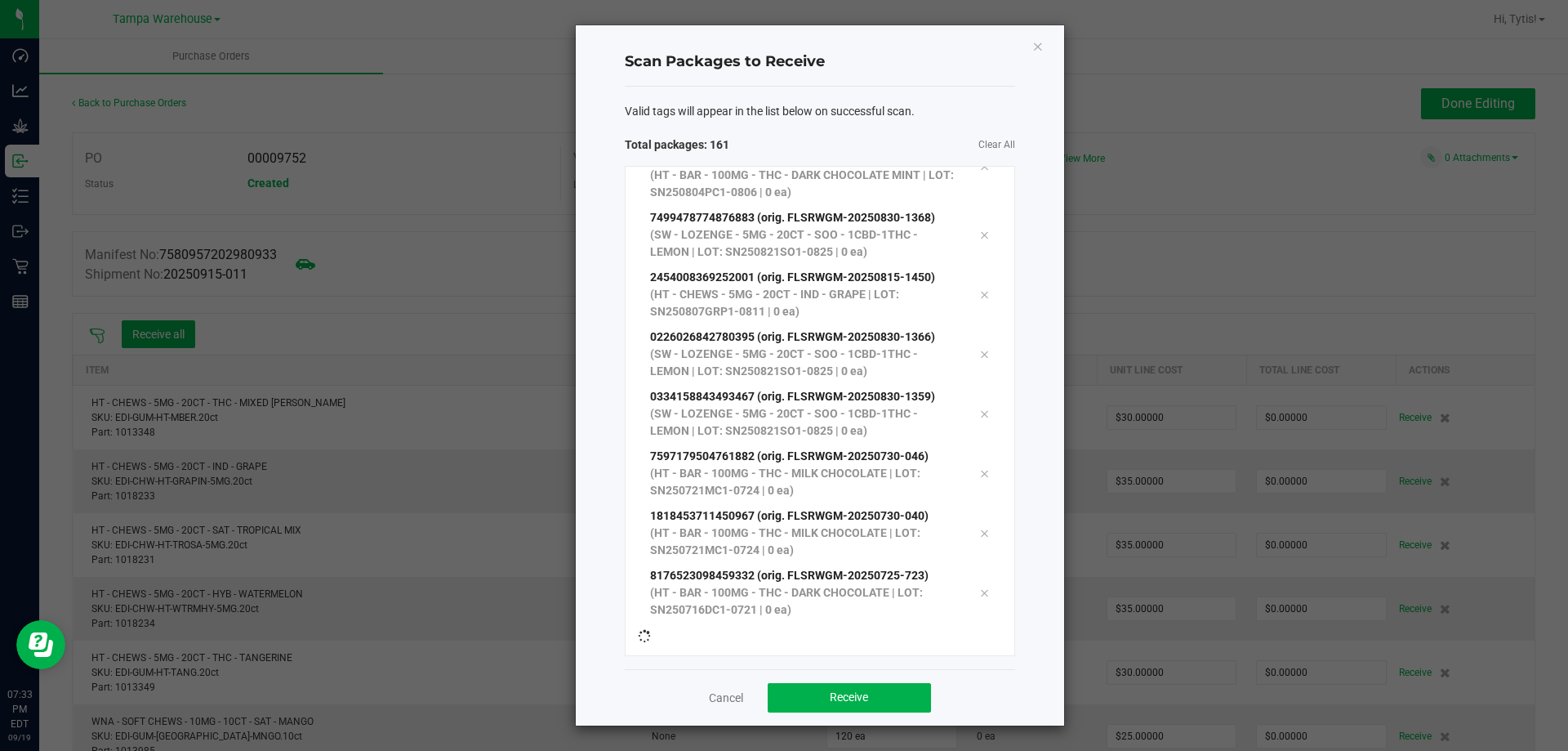
scroll to position [9349, 0]
click at [837, 33] on div "Scan Packages to Receive Valid tags will appear in the list below on successful…" at bounding box center [820, 376] width 488 height 700
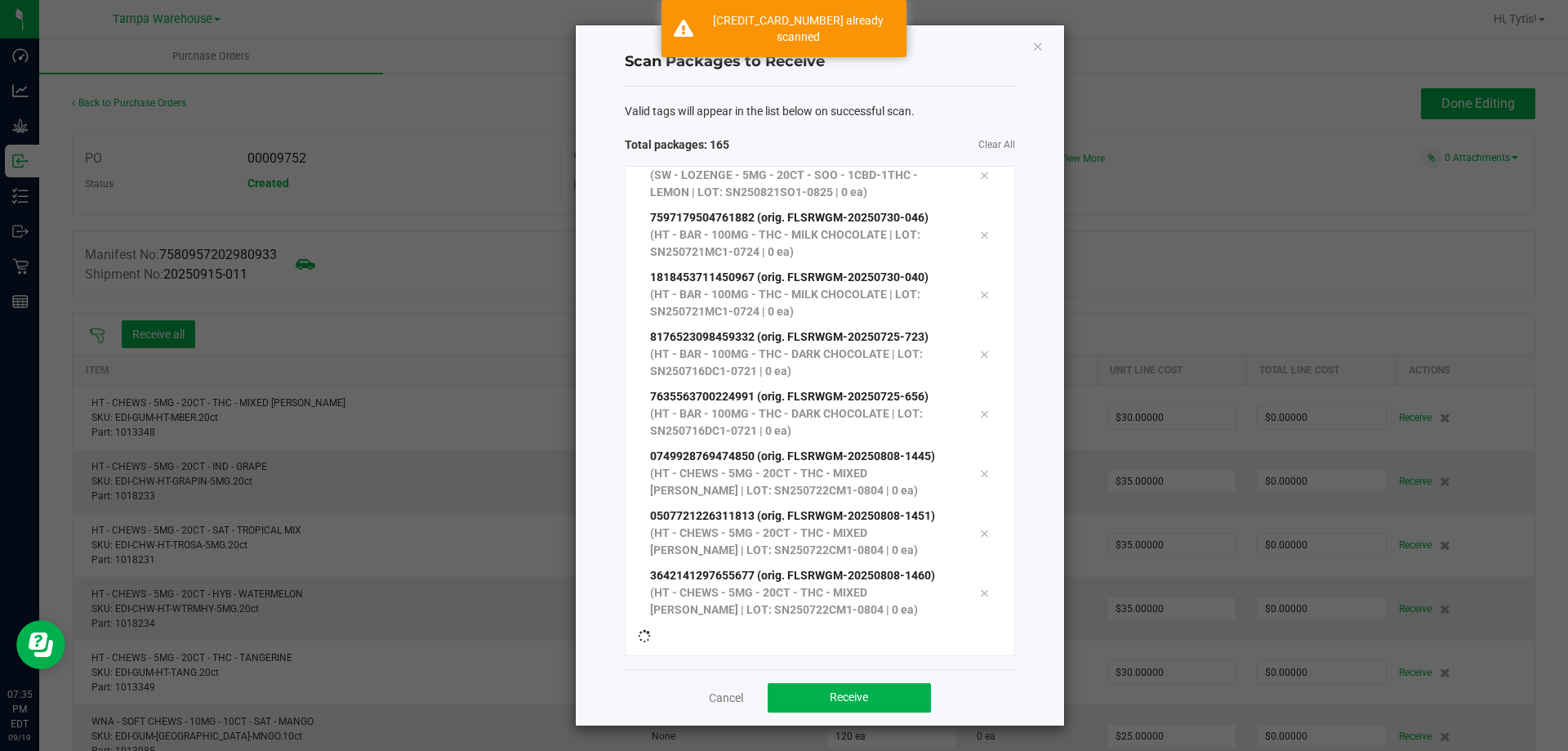
scroll to position [9588, 0]
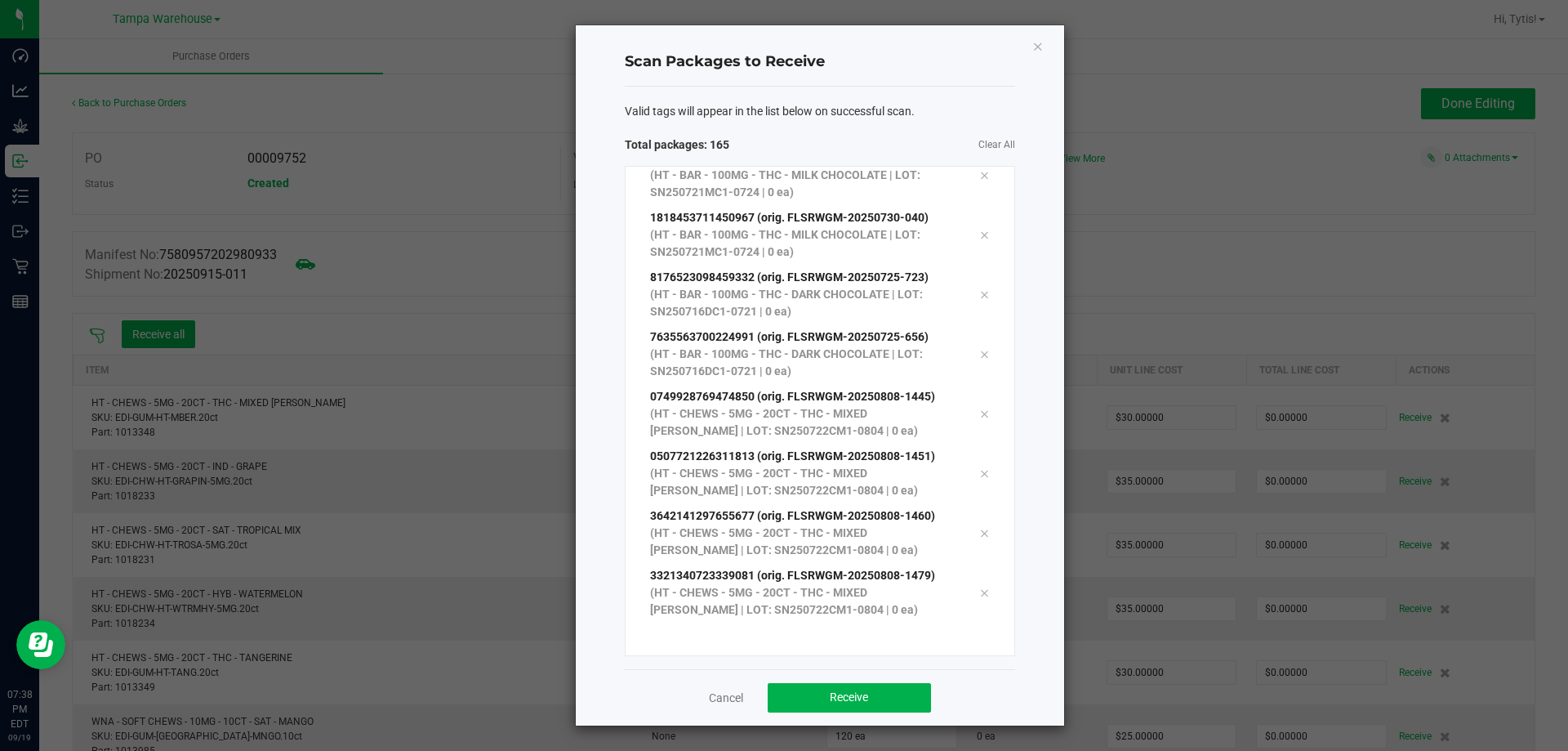
click at [829, 124] on div "Valid tags will appear in the list below on successful scan. Total packages: 16…" at bounding box center [820, 377] width 390 height 583
click at [836, 694] on span "Receive" at bounding box center [849, 697] width 38 height 13
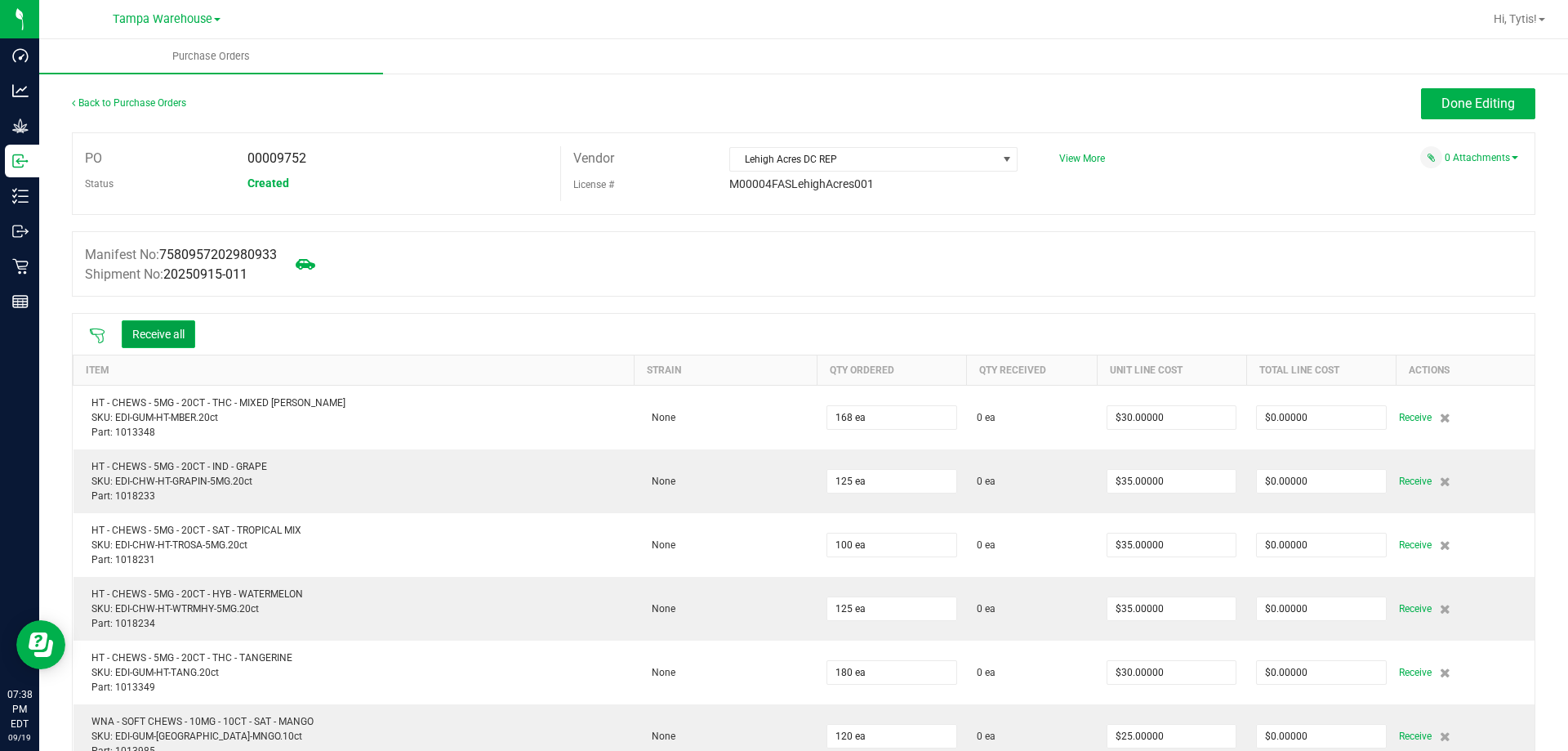
click at [185, 340] on button "Receive all" at bounding box center [158, 334] width 74 height 28
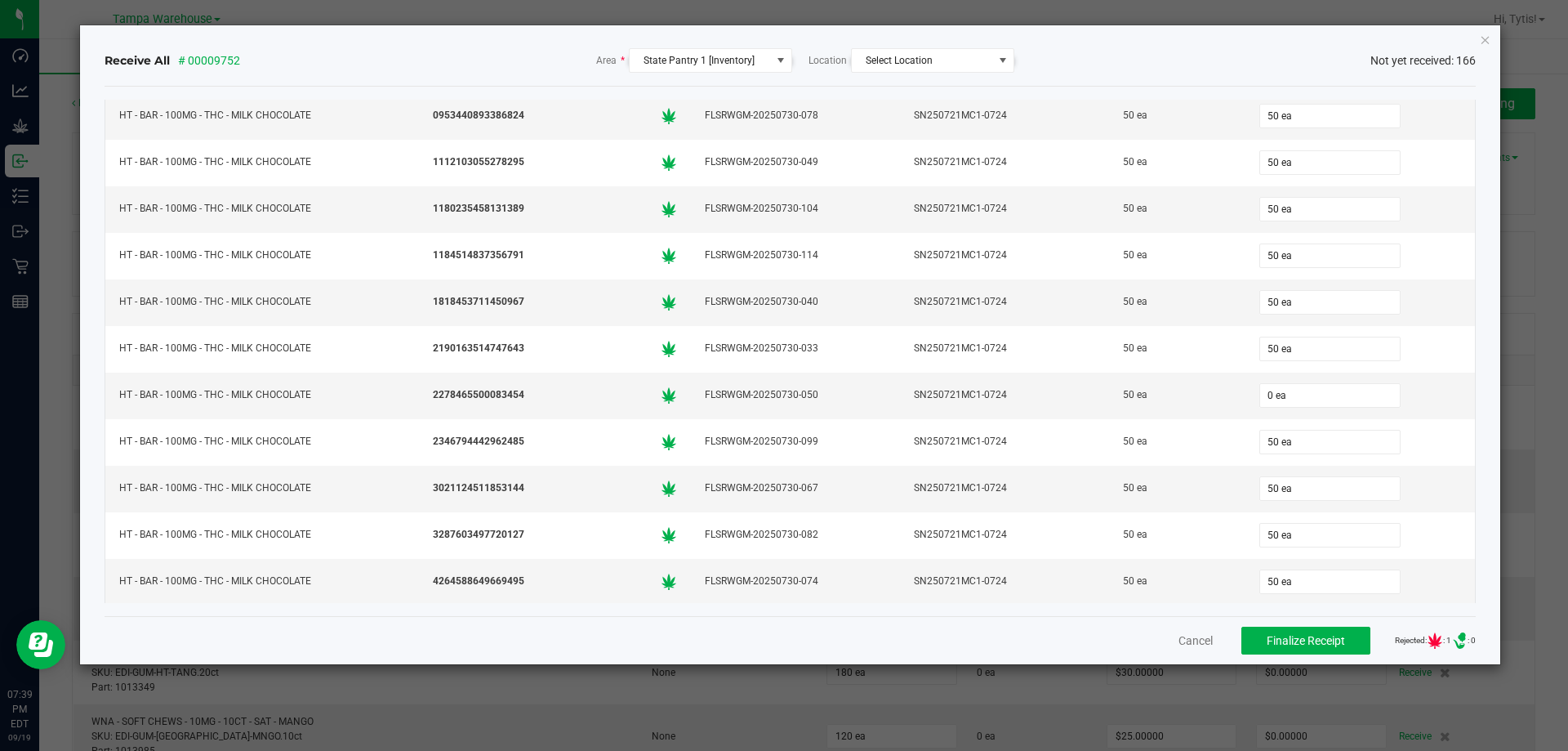
scroll to position [1261, 0]
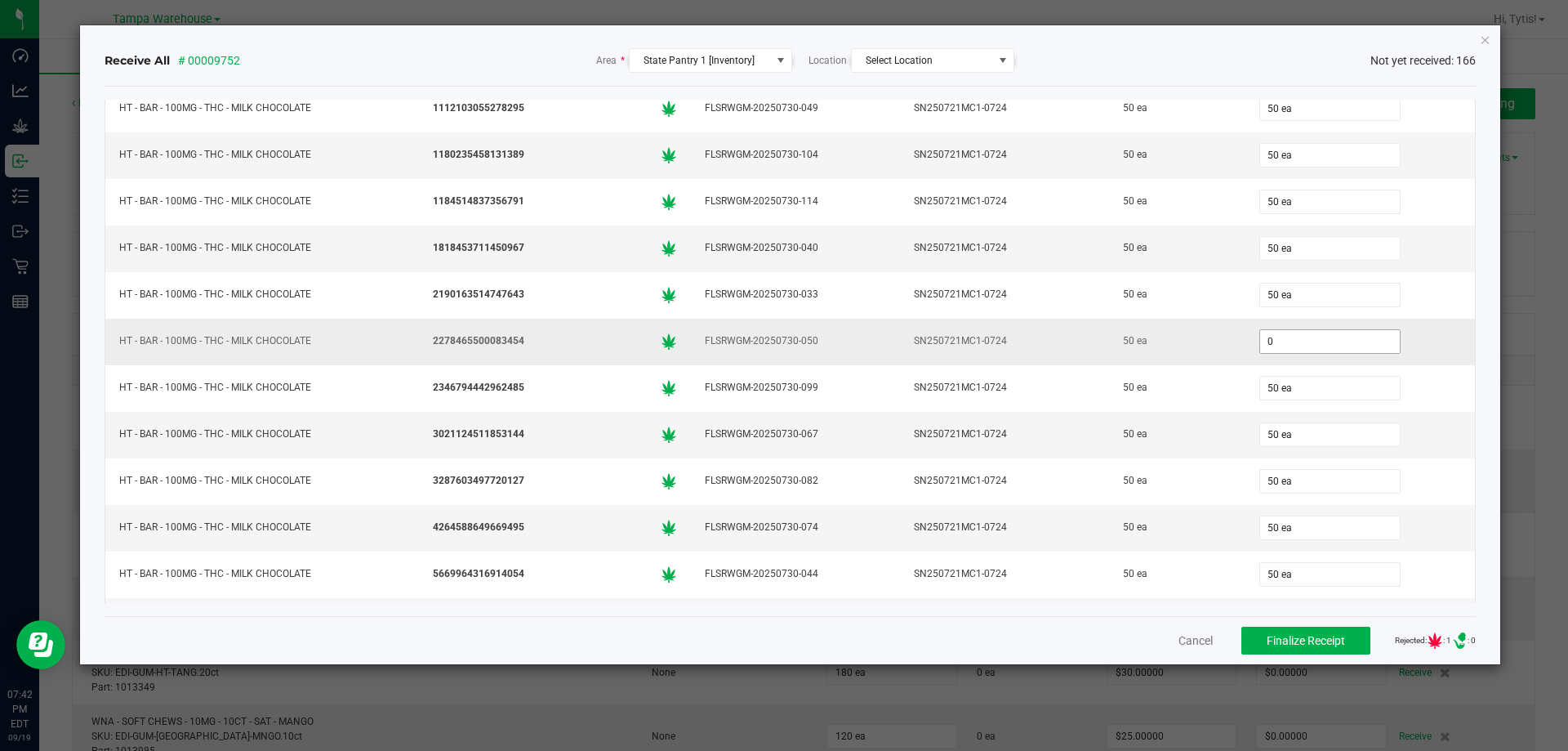
click at [1343, 336] on input "0" at bounding box center [1329, 342] width 139 height 23
type input "50 ea"
click at [1390, 361] on td "50 ea" at bounding box center [1361, 342] width 230 height 46
click at [1171, 598] on td "50 ea" at bounding box center [1177, 621] width 136 height 46
click at [1241, 632] on button "Finalize Receipt" at bounding box center [1306, 641] width 129 height 28
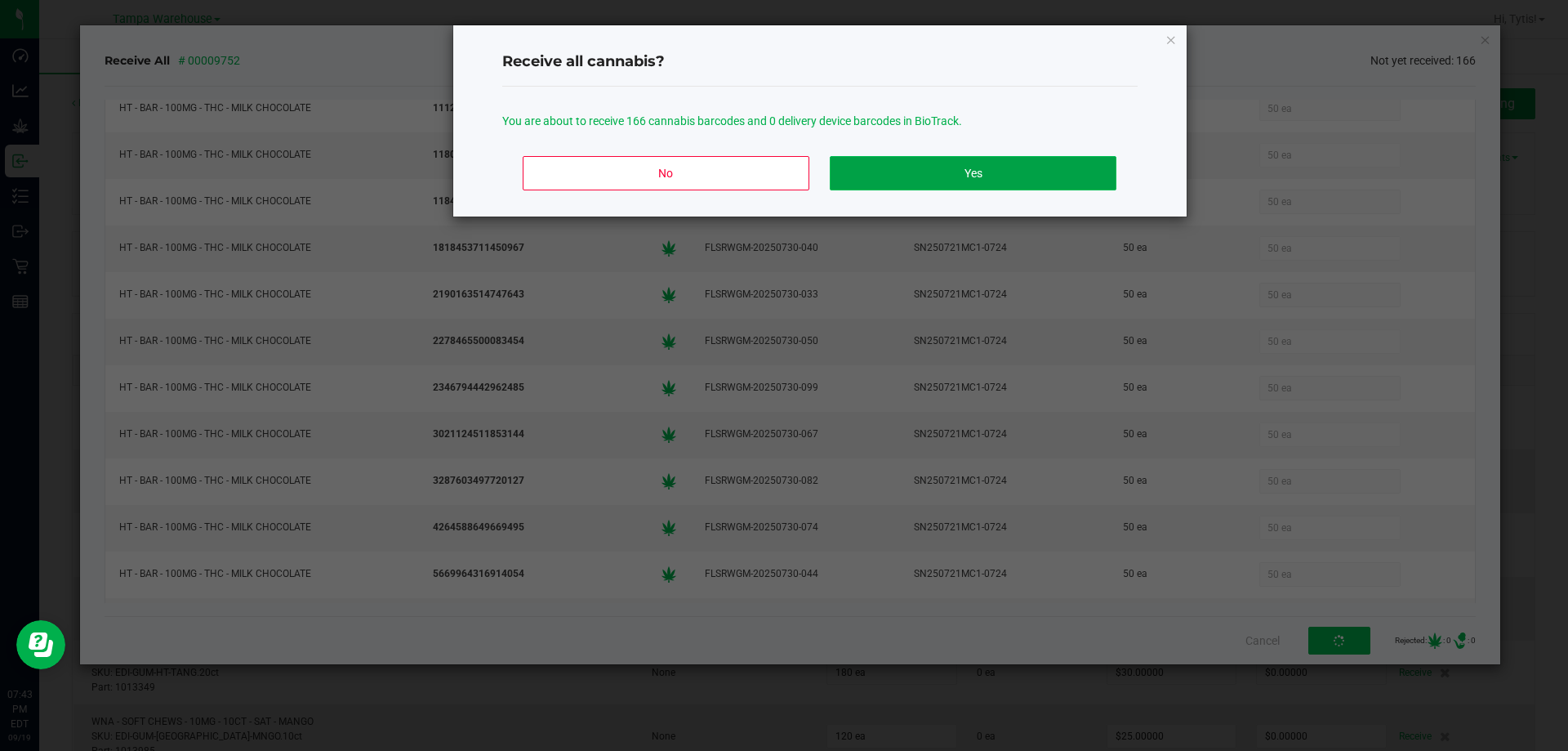
click at [1033, 165] on button "Yes" at bounding box center [972, 172] width 286 height 34
